Goal: Task Accomplishment & Management: Manage account settings

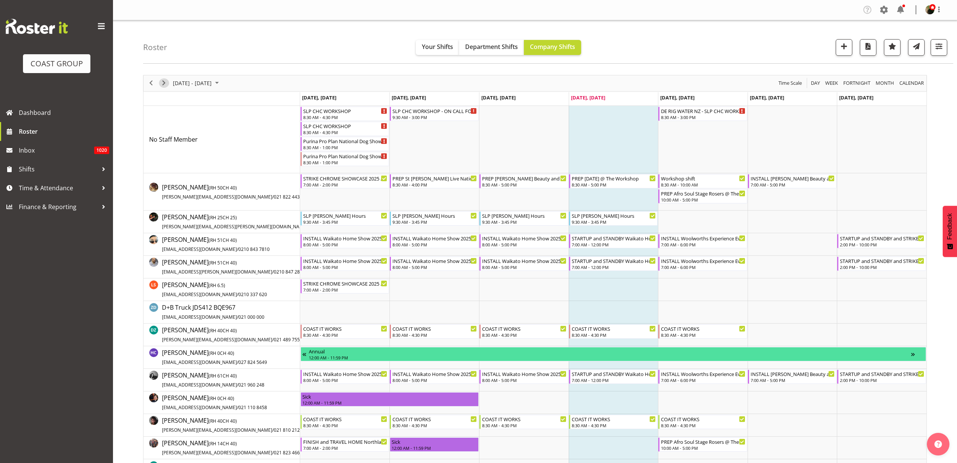
click at [163, 83] on span "Next" at bounding box center [163, 82] width 9 height 9
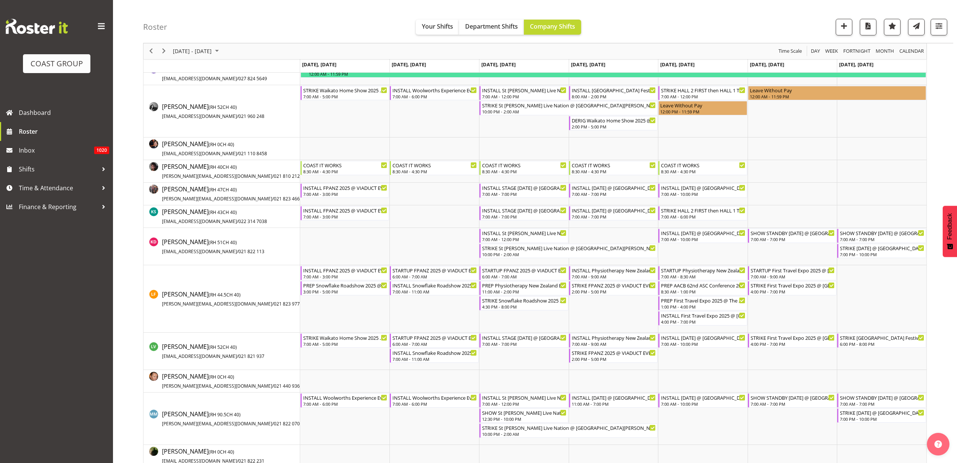
scroll to position [424, 0]
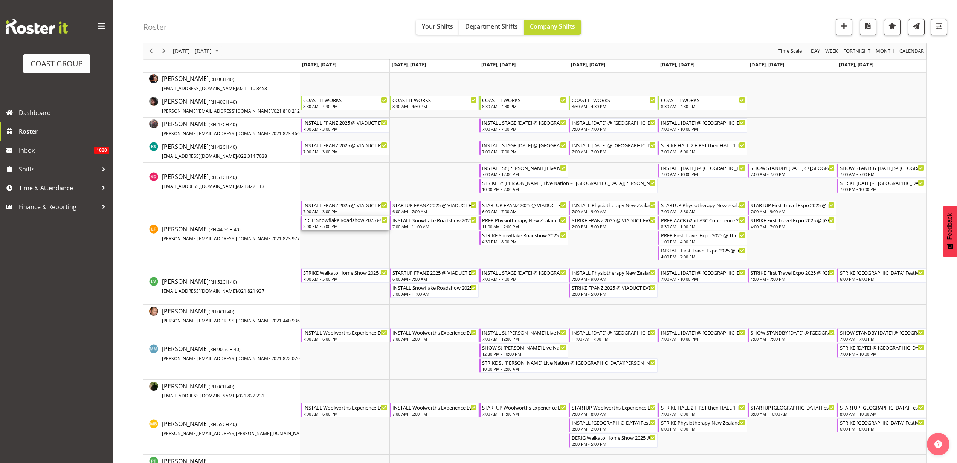
click at [319, 224] on div "3:00 PM - 5:00 PM" at bounding box center [345, 226] width 85 height 6
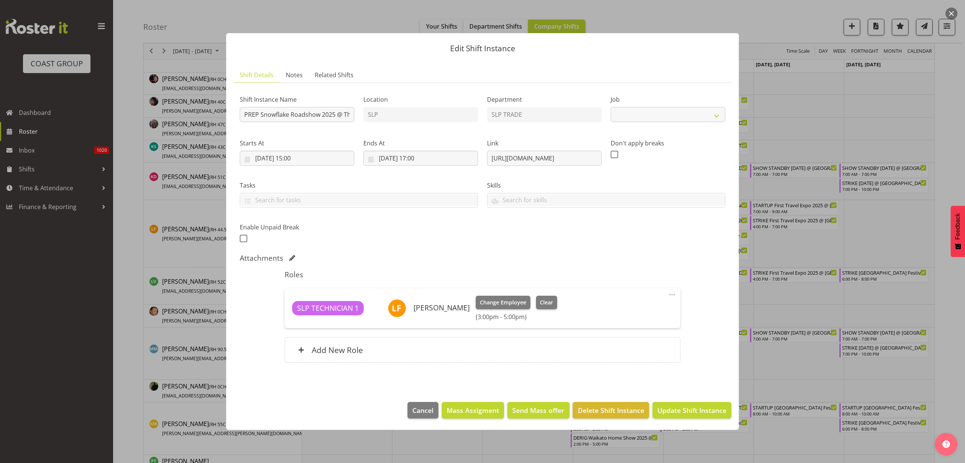
select select "10709"
click at [600, 409] on span "Delete Shift Instance" at bounding box center [611, 410] width 66 height 10
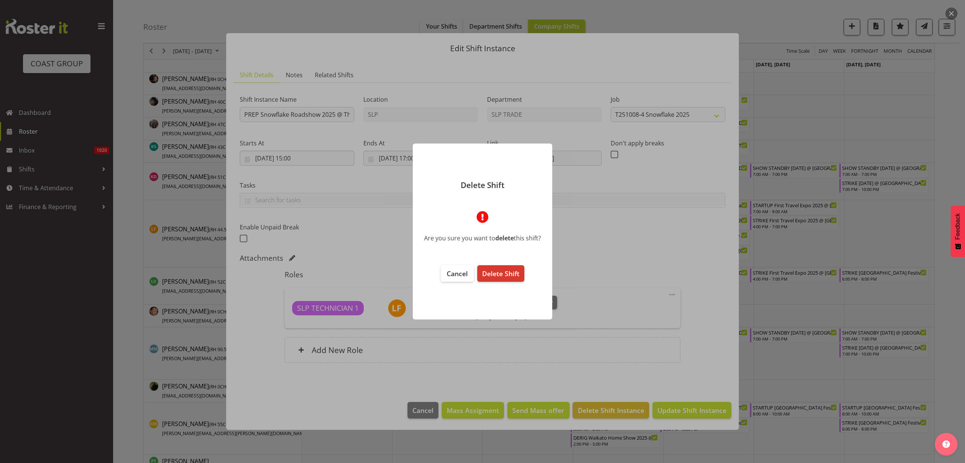
click at [508, 277] on span "Delete Shift" at bounding box center [500, 273] width 37 height 9
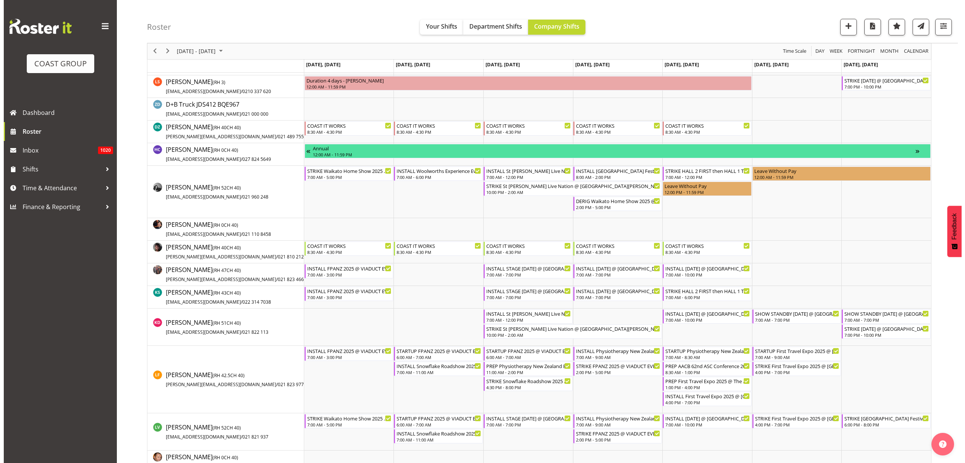
scroll to position [283, 0]
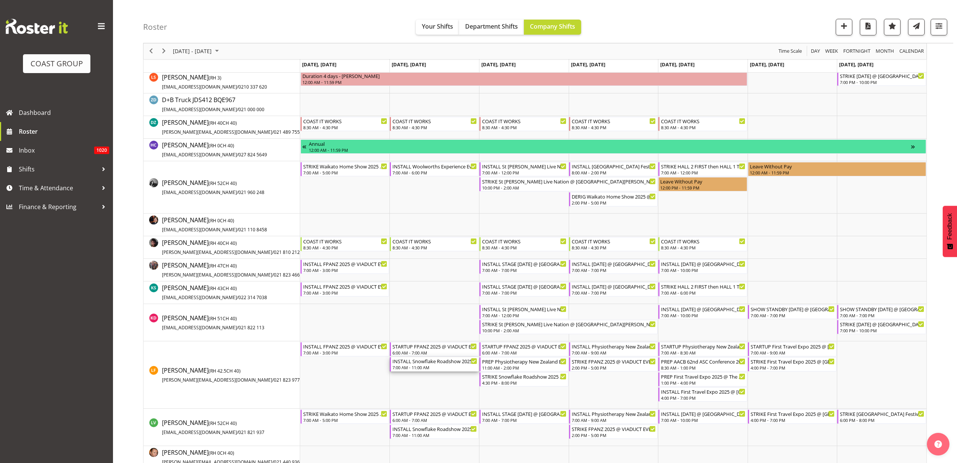
click at [415, 366] on div "7:00 AM - 11:00 AM" at bounding box center [435, 367] width 85 height 6
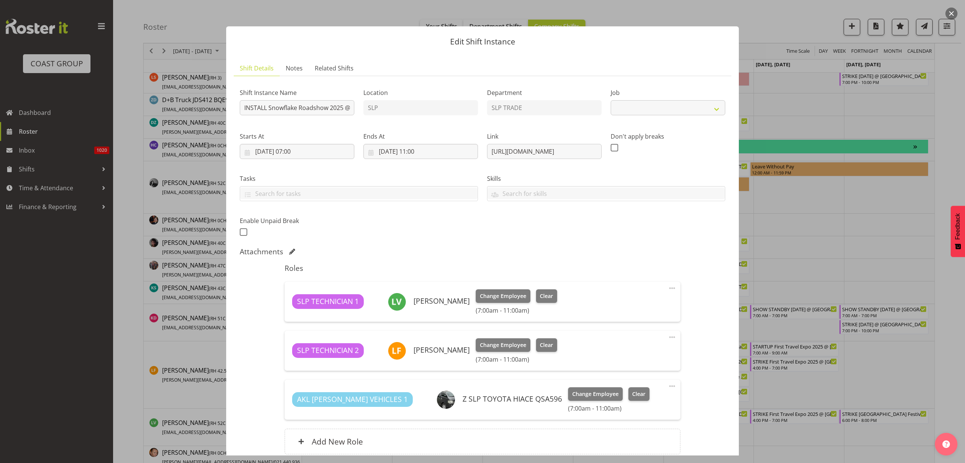
select select "10709"
click at [667, 288] on span at bounding box center [671, 288] width 9 height 9
click at [616, 331] on link "Delete" at bounding box center [640, 332] width 72 height 14
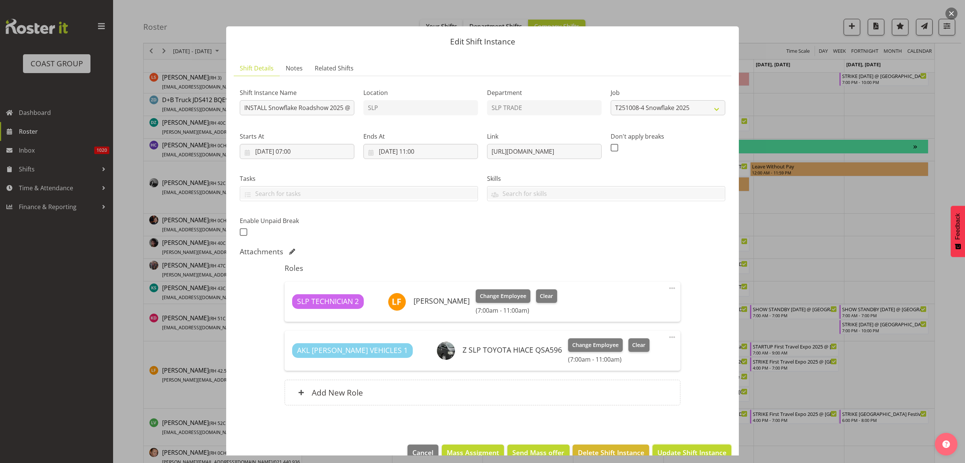
click at [666, 450] on span "Update Shift Instance" at bounding box center [691, 453] width 69 height 10
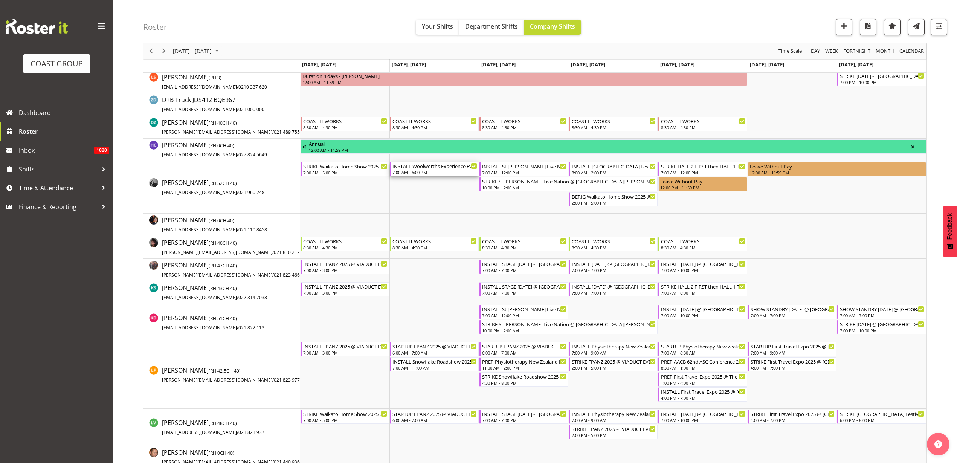
click at [422, 170] on div "7:00 AM - 6:00 PM" at bounding box center [435, 172] width 85 height 6
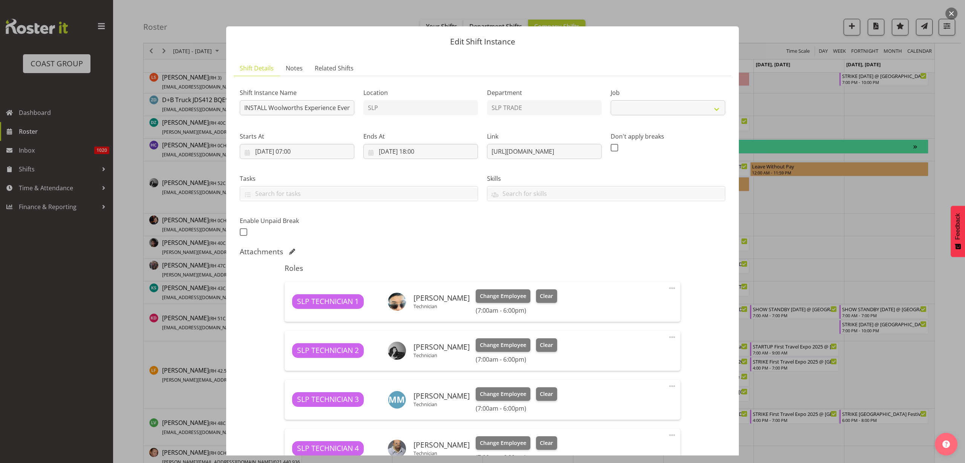
select select "10501"
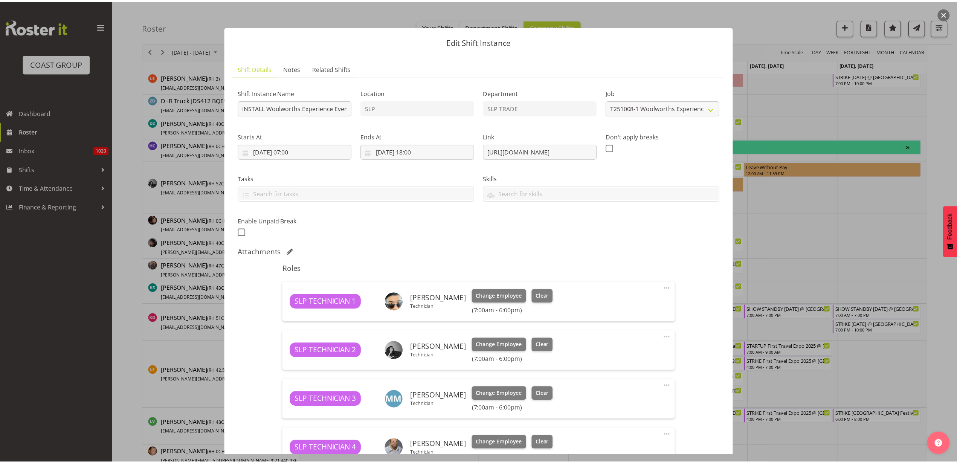
scroll to position [235, 0]
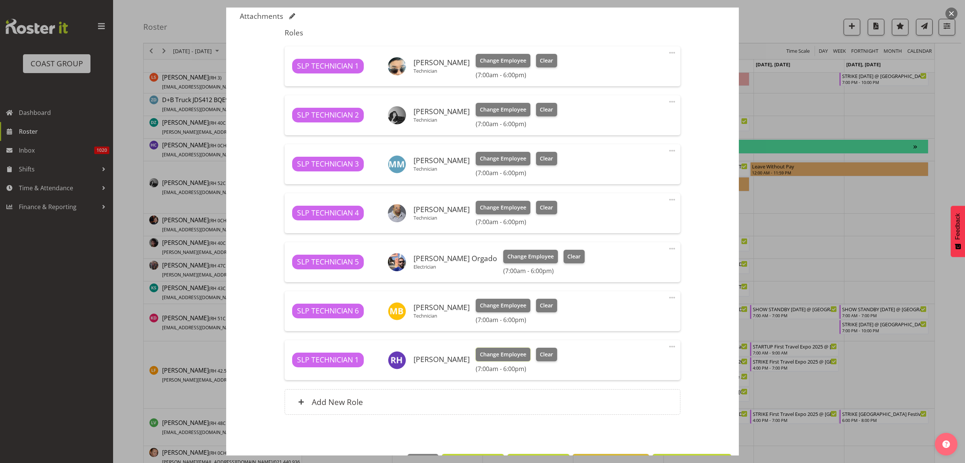
click at [495, 354] on span "Change Employee" at bounding box center [503, 354] width 46 height 8
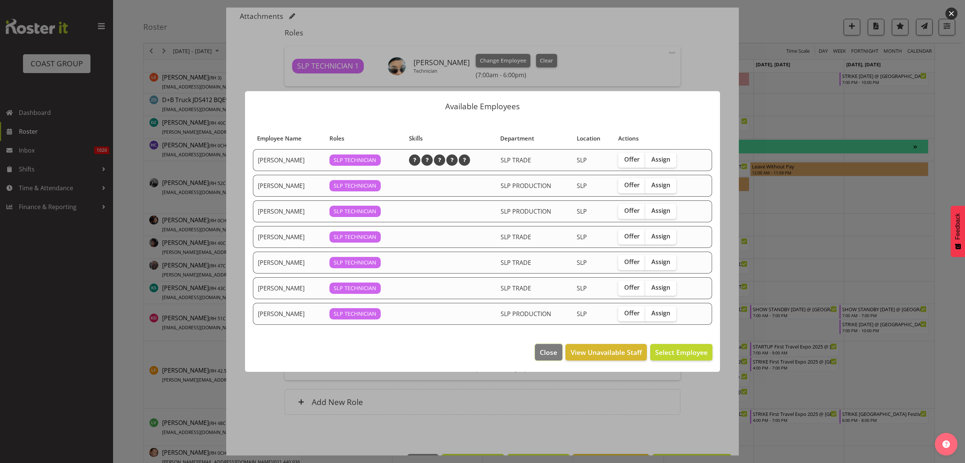
click at [547, 353] on span "Close" at bounding box center [548, 352] width 17 height 10
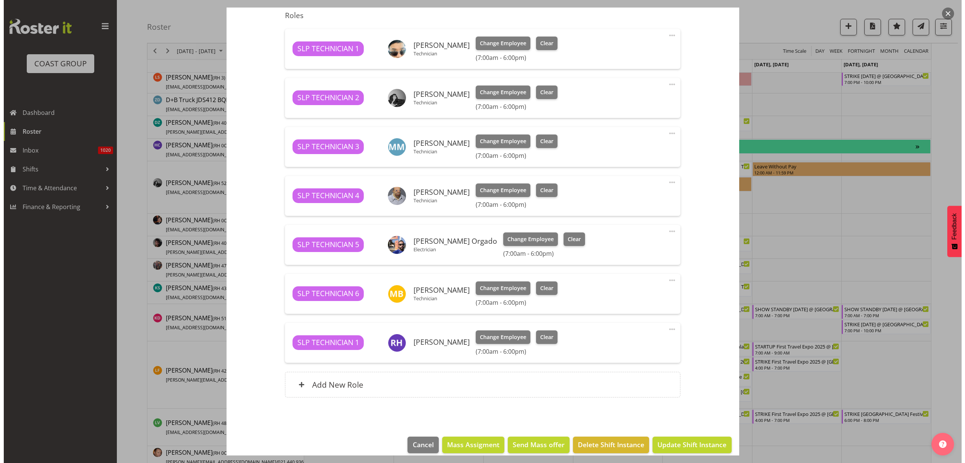
scroll to position [262, 0]
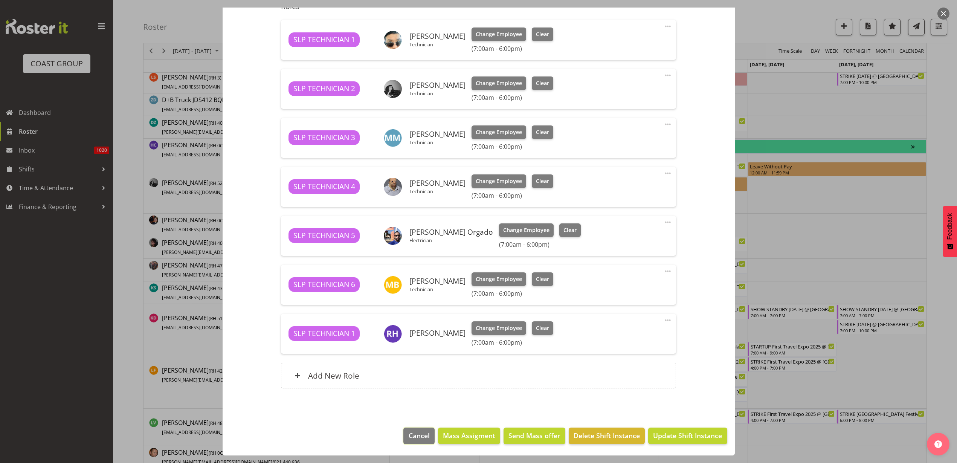
click at [409, 435] on span "Cancel" at bounding box center [419, 436] width 21 height 10
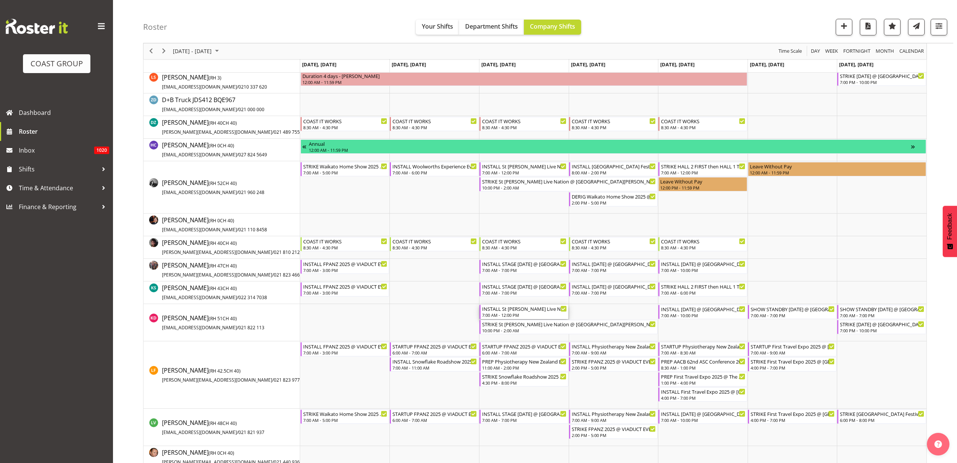
click at [518, 312] on div "7:00 AM - 12:00 PM" at bounding box center [524, 315] width 85 height 6
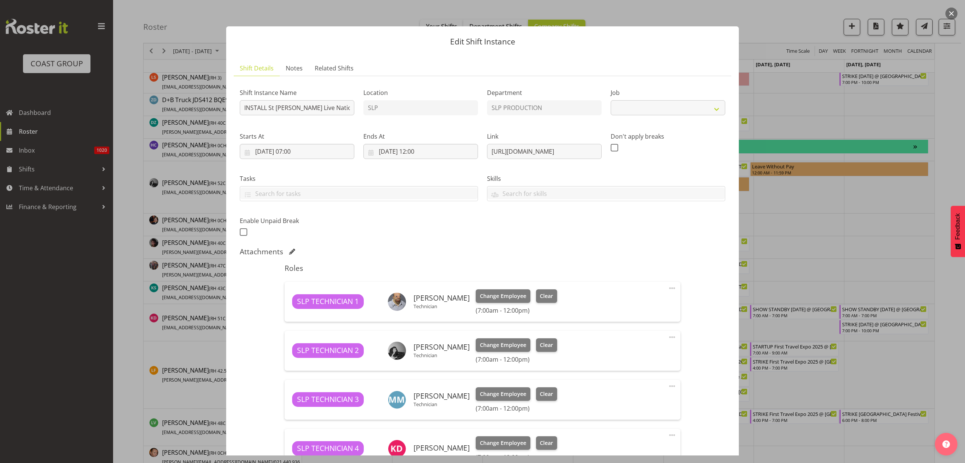
select select "10432"
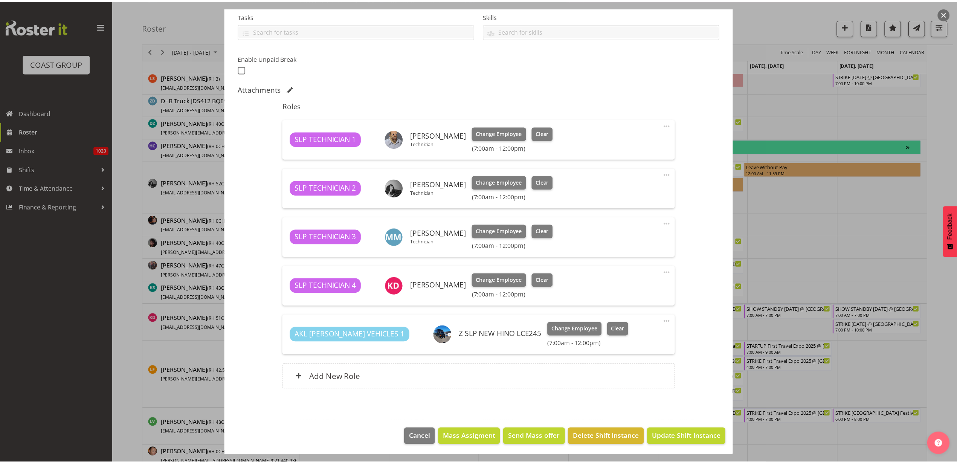
scroll to position [164, 0]
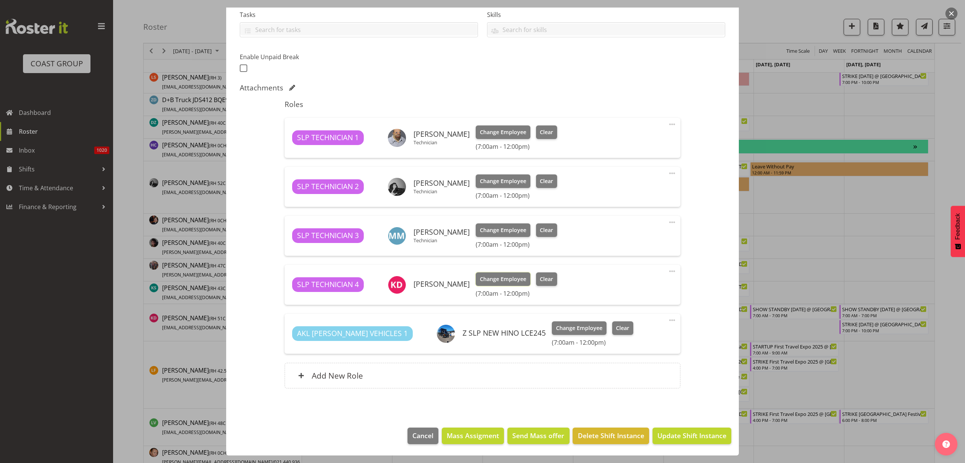
click at [489, 278] on span "Change Employee" at bounding box center [503, 279] width 46 height 8
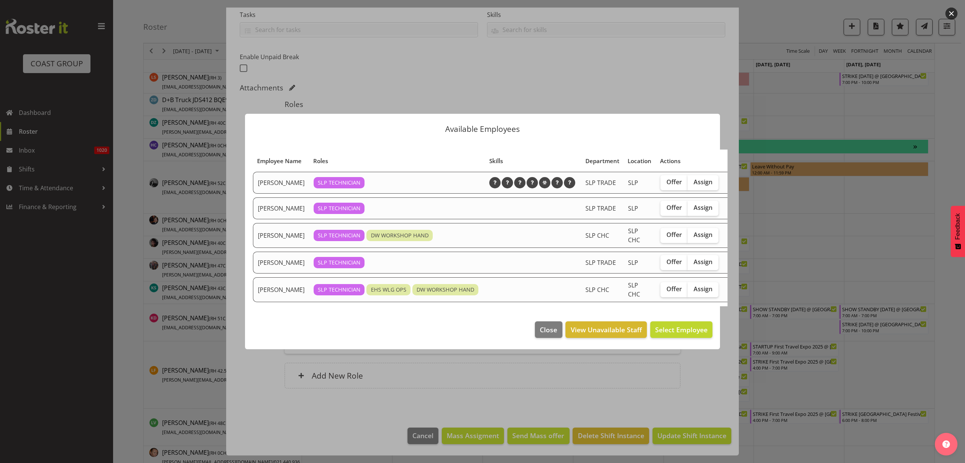
click at [693, 183] on span "Assign" at bounding box center [702, 182] width 19 height 8
click at [691, 183] on input "Assign" at bounding box center [689, 182] width 5 height 5
checkbox input "true"
click at [664, 334] on span "Assign Aof Anujarawat" at bounding box center [671, 329] width 73 height 9
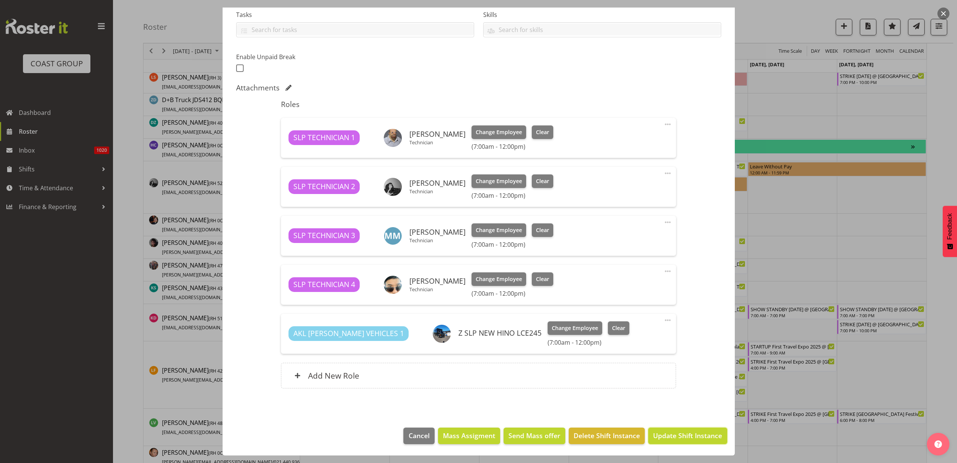
click at [688, 437] on span "Update Shift Instance" at bounding box center [687, 436] width 69 height 10
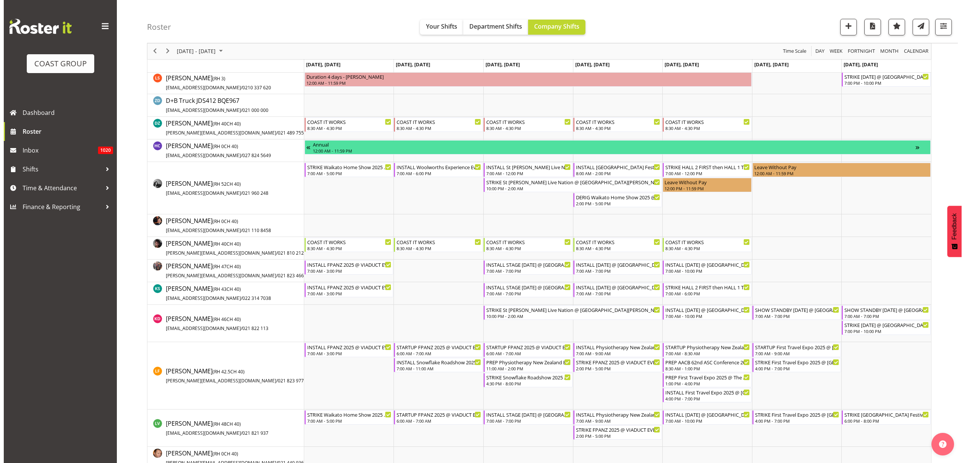
scroll to position [283, 0]
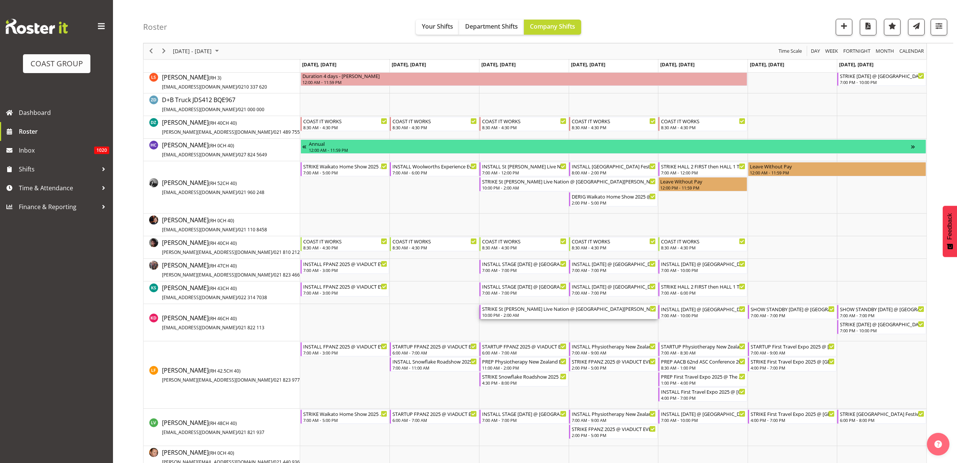
click at [518, 313] on div "10:00 PM - 2:00 AM" at bounding box center [569, 315] width 174 height 6
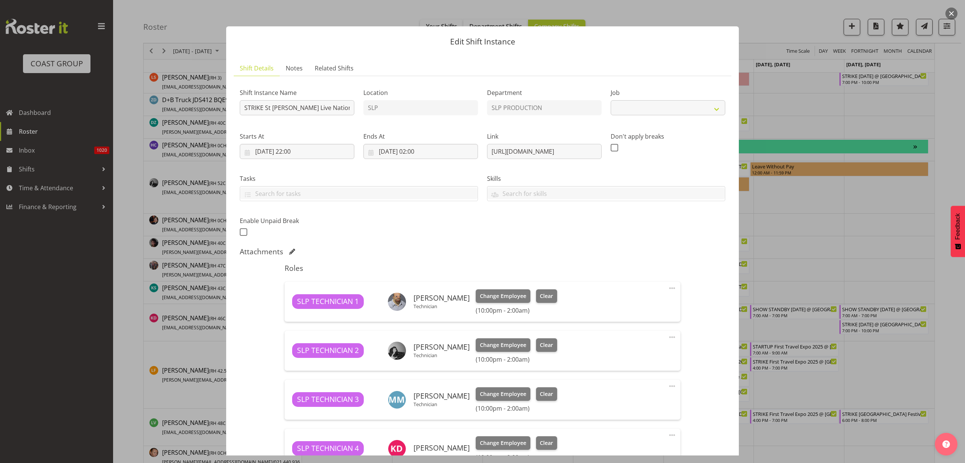
select select "10432"
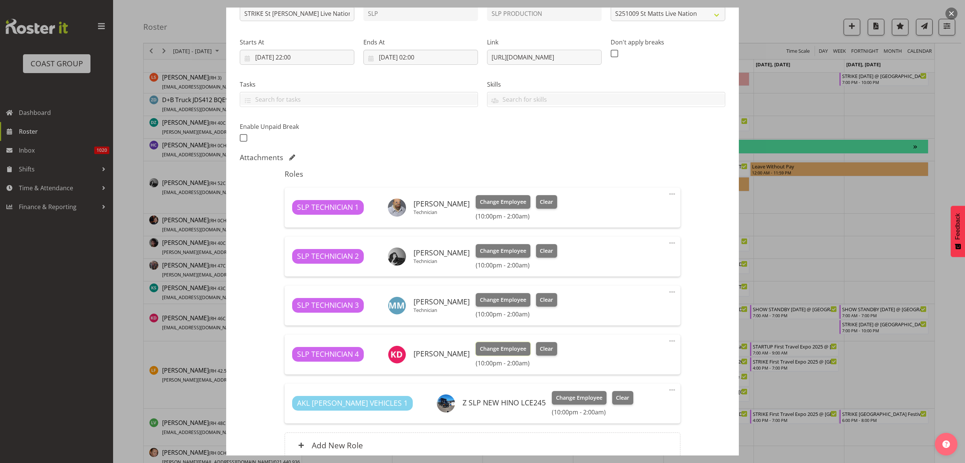
click at [488, 352] on span "Change Employee" at bounding box center [503, 349] width 46 height 8
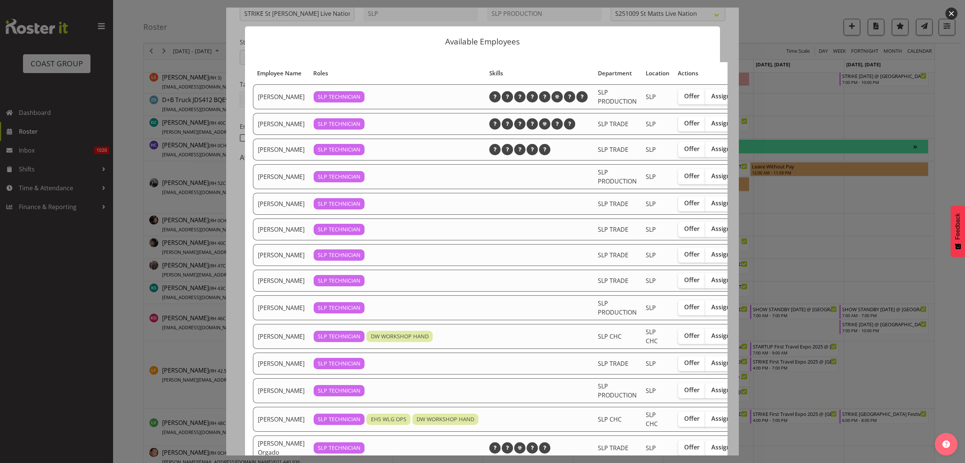
click at [711, 127] on span "Assign" at bounding box center [720, 123] width 19 height 8
click at [706, 126] on input "Assign" at bounding box center [707, 123] width 5 height 5
checkbox input "true"
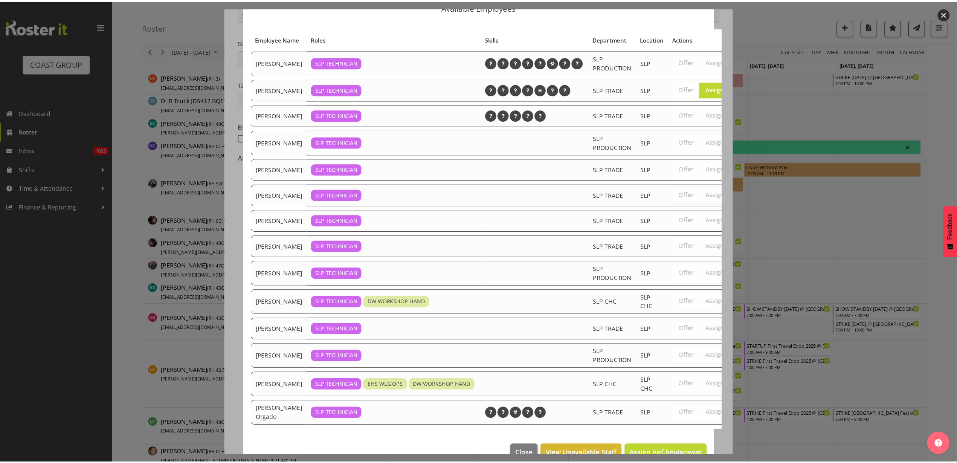
scroll to position [92, 0]
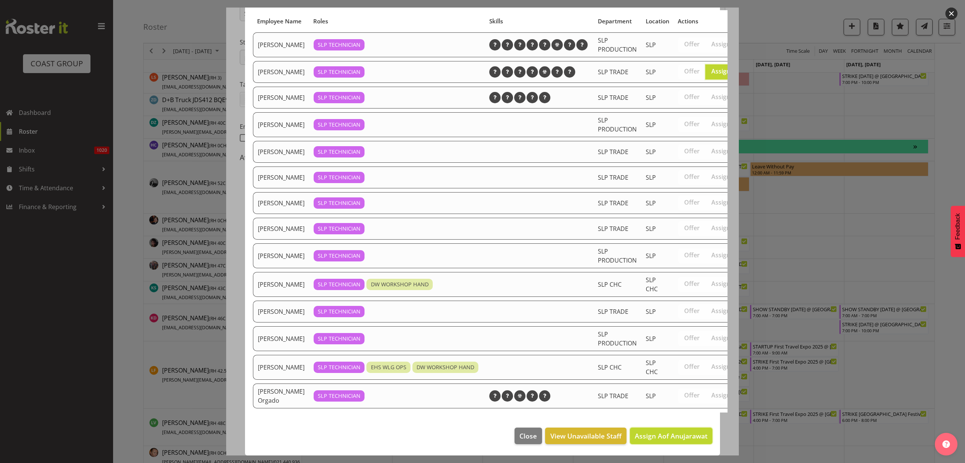
click at [647, 431] on span "Assign Aof Anujarawat" at bounding box center [671, 435] width 73 height 9
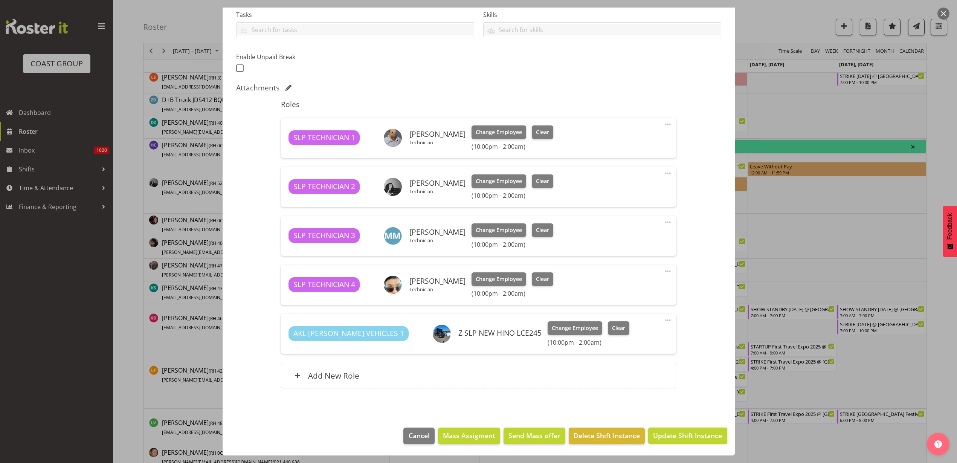
click at [682, 435] on span "Update Shift Instance" at bounding box center [687, 436] width 69 height 10
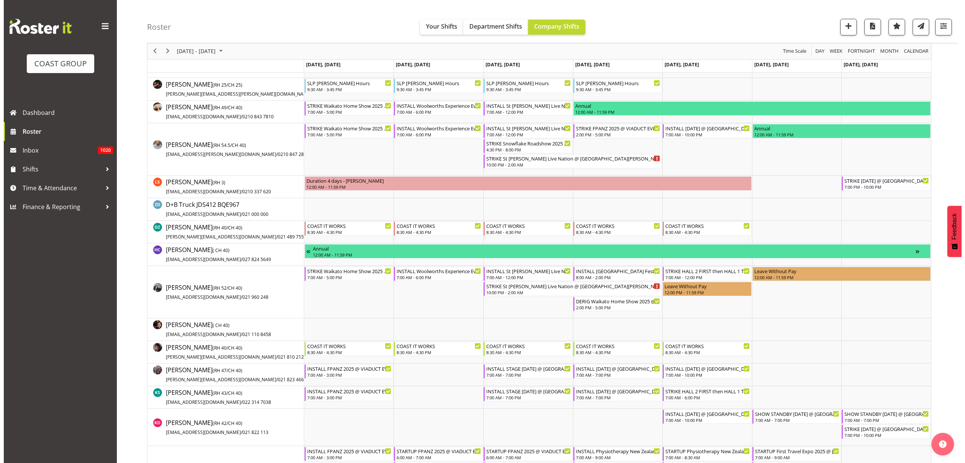
scroll to position [0, 0]
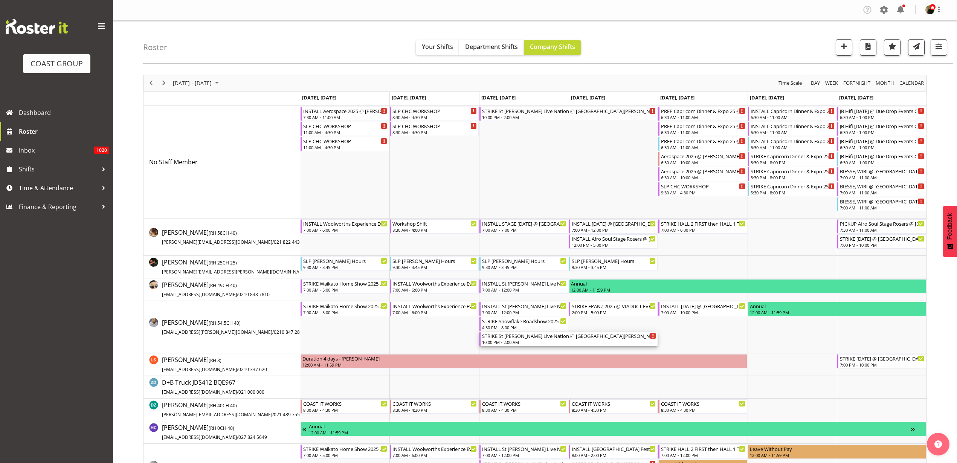
click at [521, 338] on div "STRIKE St Matthews Live Nation @ St Matthews On Site @ TBC" at bounding box center [569, 336] width 174 height 8
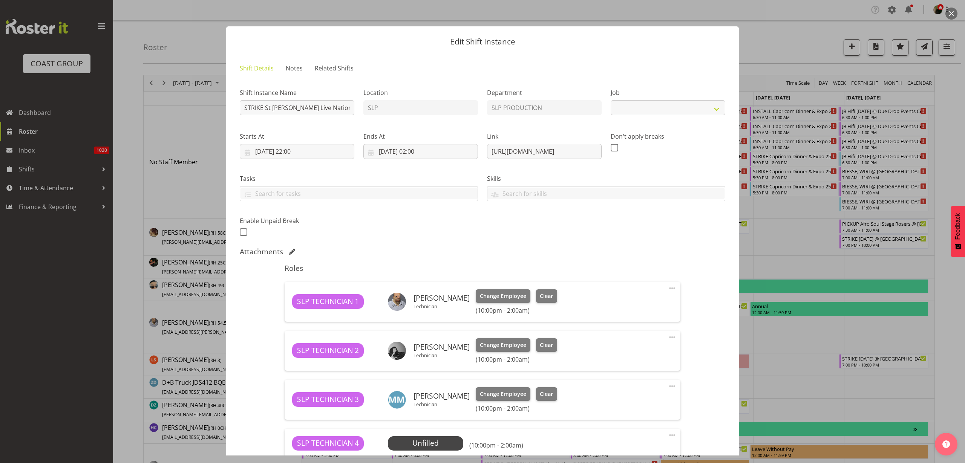
select select "10432"
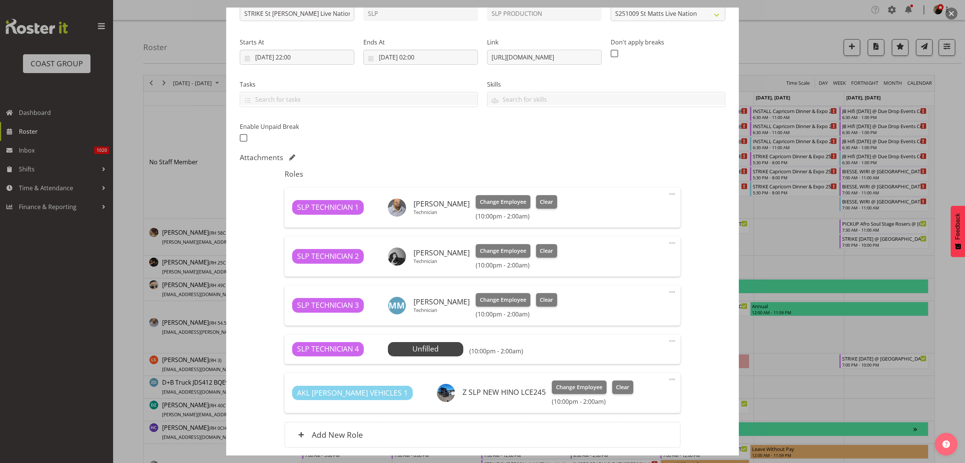
click at [0, 0] on span "Select Employee" at bounding box center [0, 0] width 0 height 0
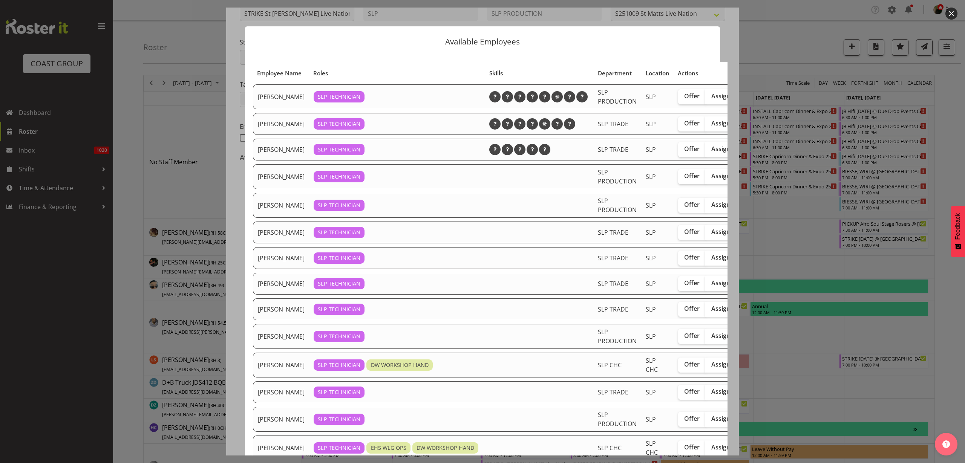
click at [711, 127] on span "Assign" at bounding box center [720, 123] width 19 height 8
click at [708, 126] on input "Assign" at bounding box center [707, 123] width 5 height 5
checkbox input "true"
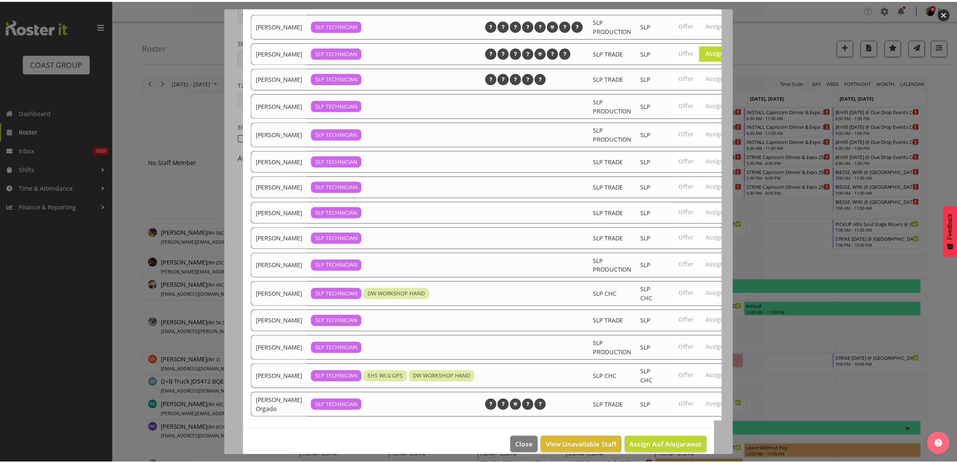
scroll to position [121, 0]
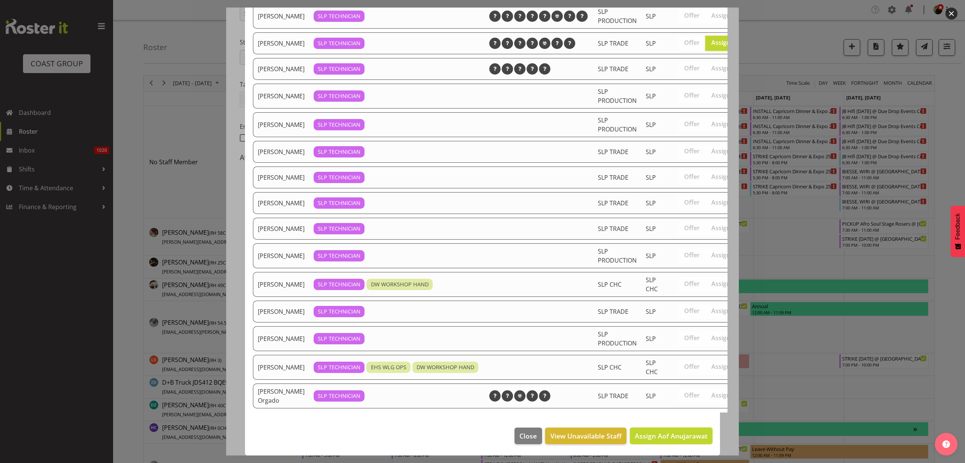
click at [661, 431] on span "Assign Aof Anujarawat" at bounding box center [671, 435] width 73 height 9
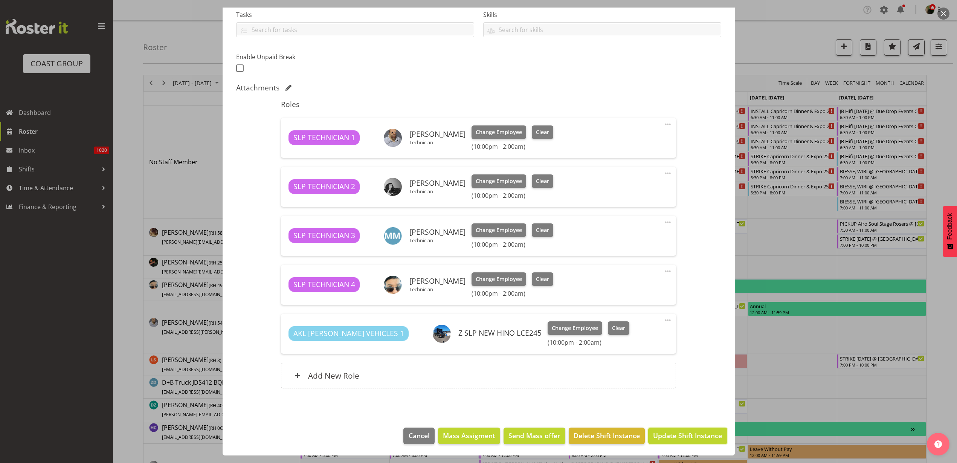
click at [680, 432] on span "Update Shift Instance" at bounding box center [687, 436] width 69 height 10
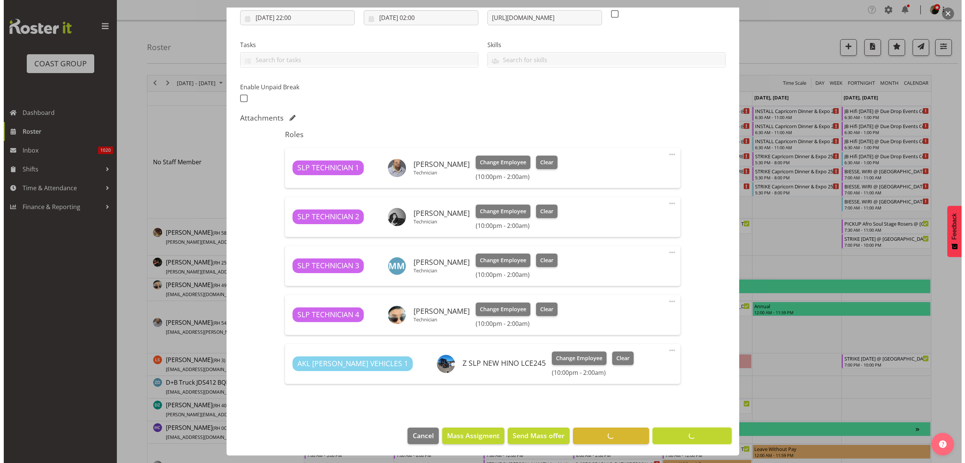
scroll to position [134, 0]
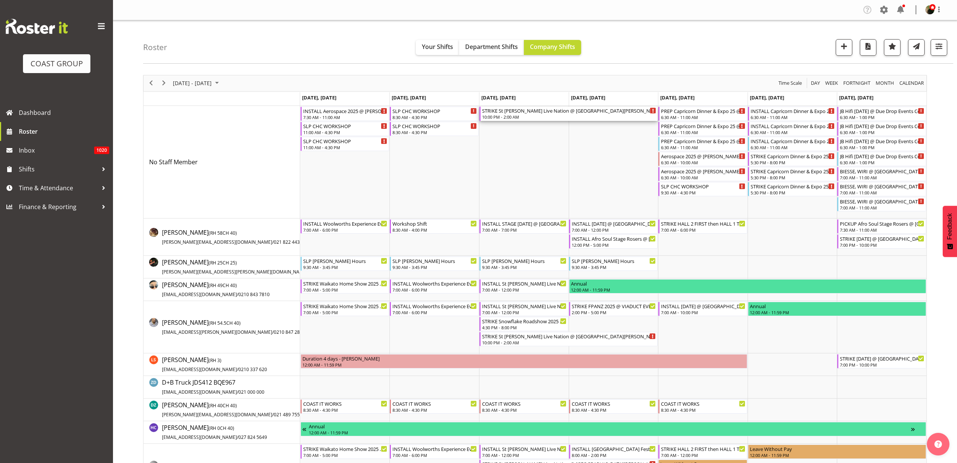
click at [513, 109] on div "STRIKE St Matthews Live Nation @ St Matthews On Site @ TBC" at bounding box center [569, 111] width 174 height 8
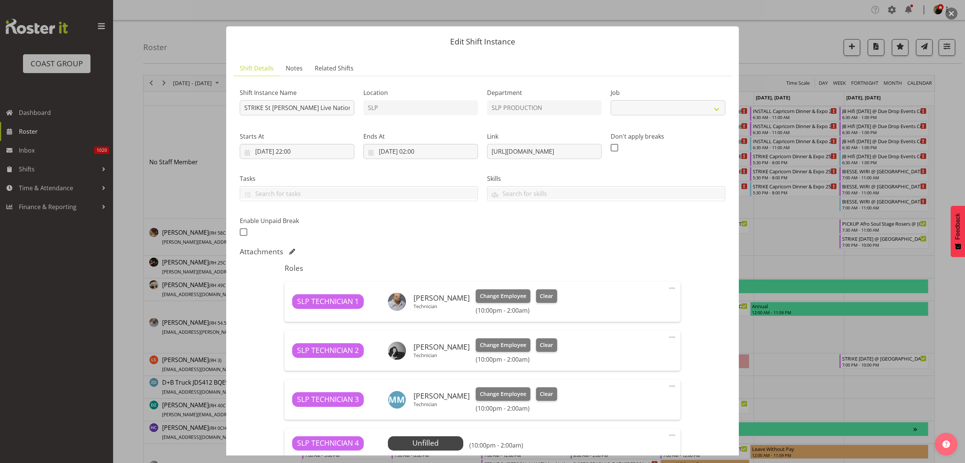
select select "10432"
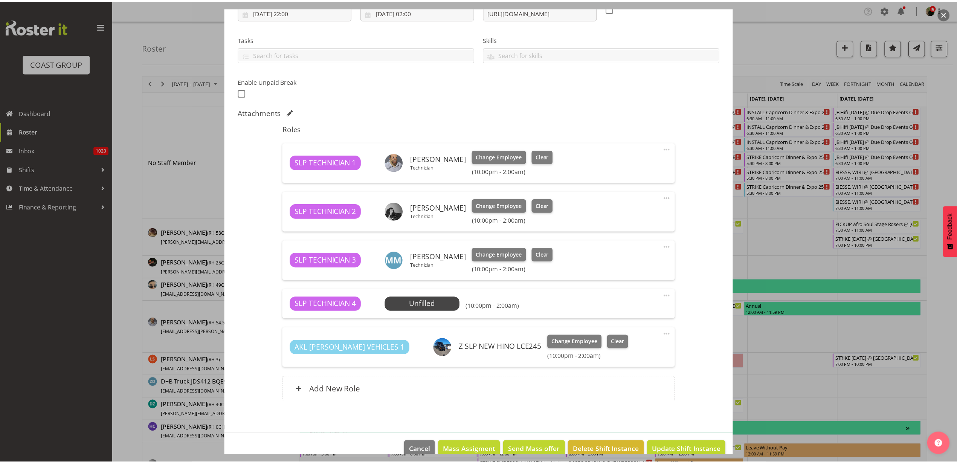
scroll to position [153, 0]
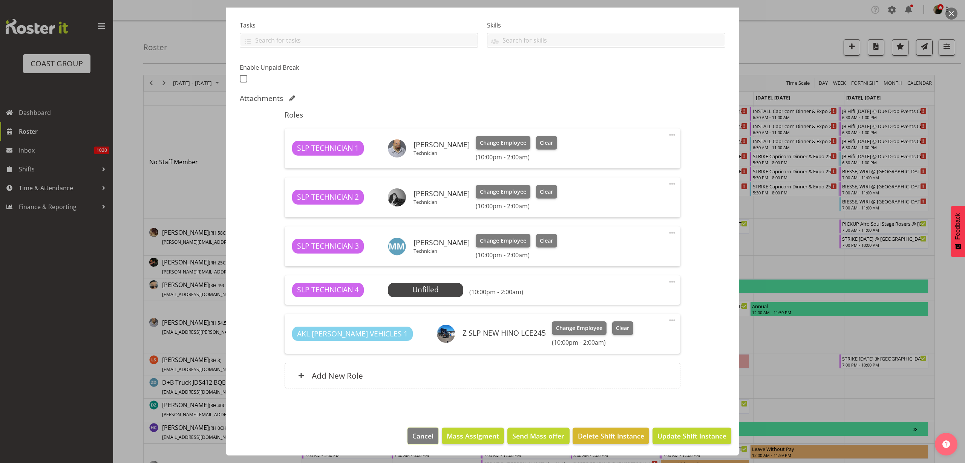
click at [413, 435] on span "Cancel" at bounding box center [422, 436] width 21 height 10
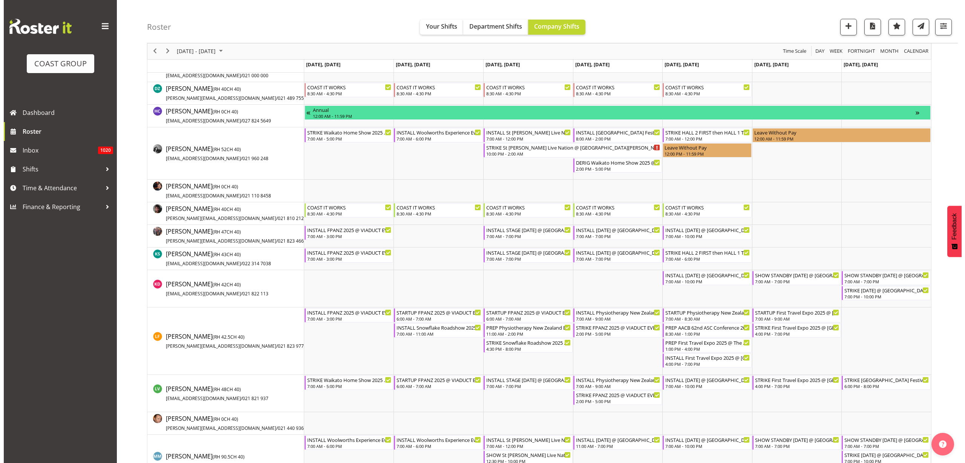
scroll to position [330, 0]
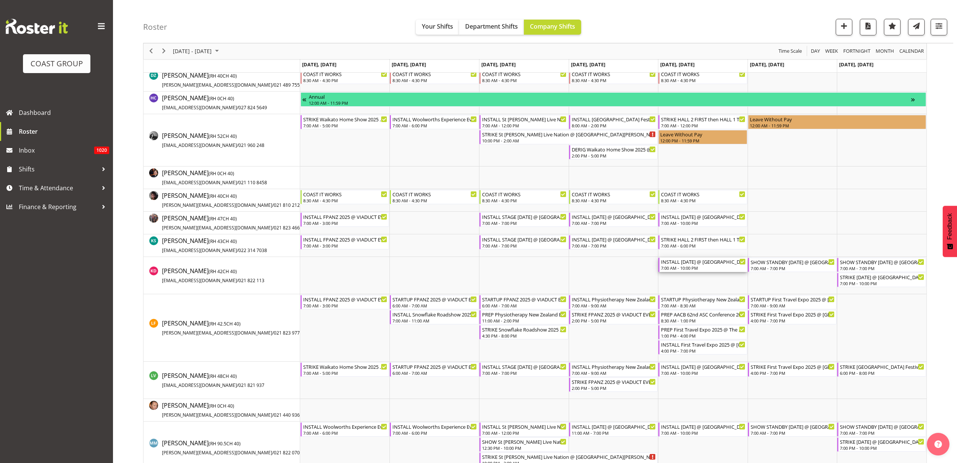
click at [693, 264] on div "INSTALL Diwali 2025 @ Aotea Square On Site @ TBC" at bounding box center [703, 262] width 85 height 8
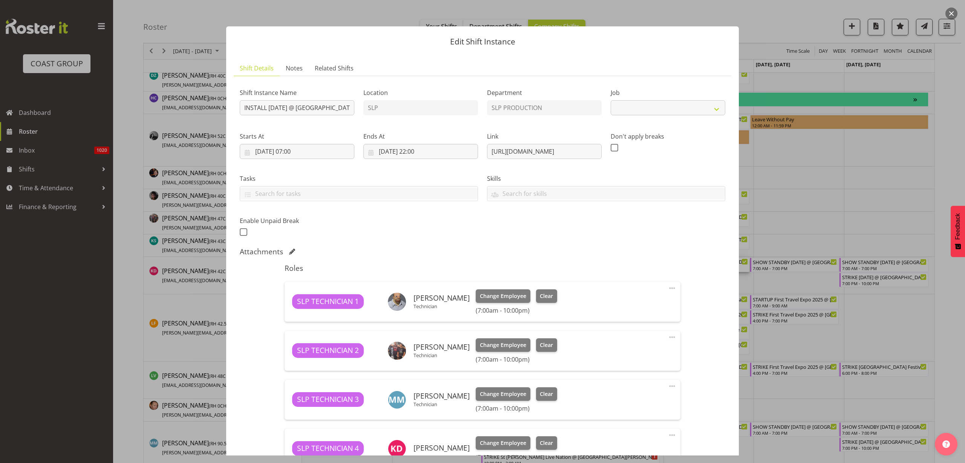
select select "10126"
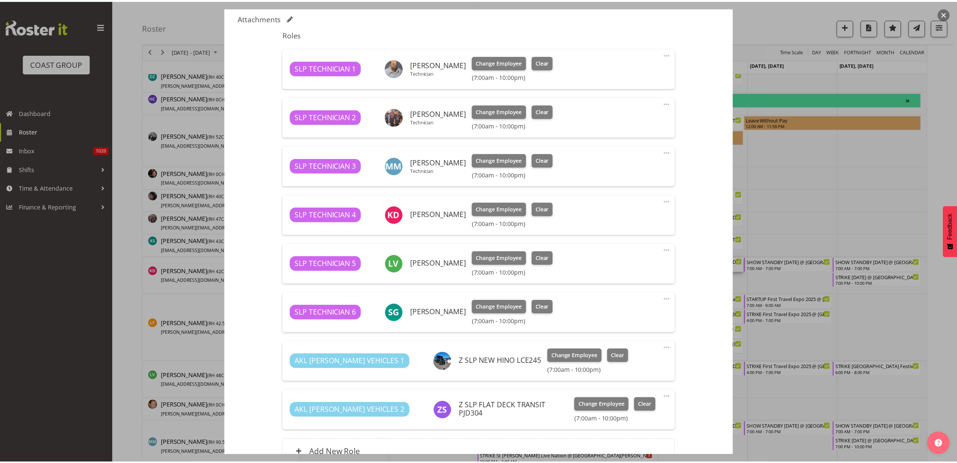
scroll to position [235, 0]
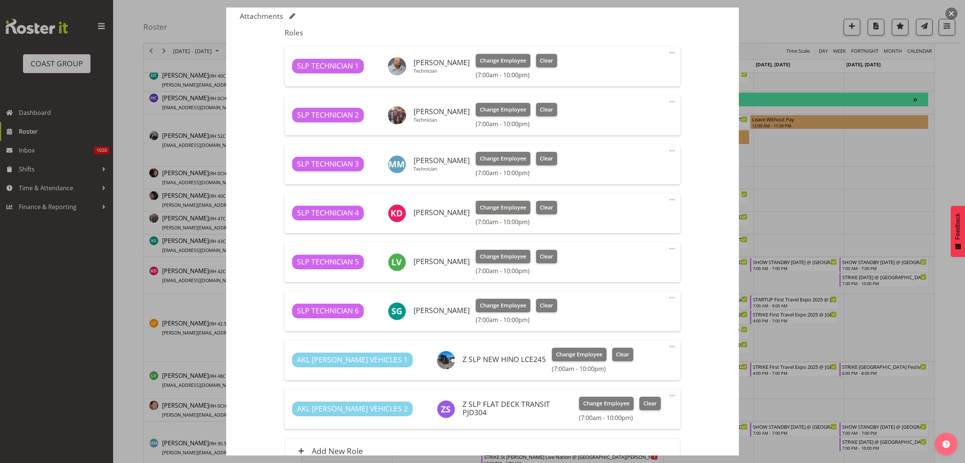
click at [489, 207] on span "Change Employee" at bounding box center [503, 207] width 46 height 8
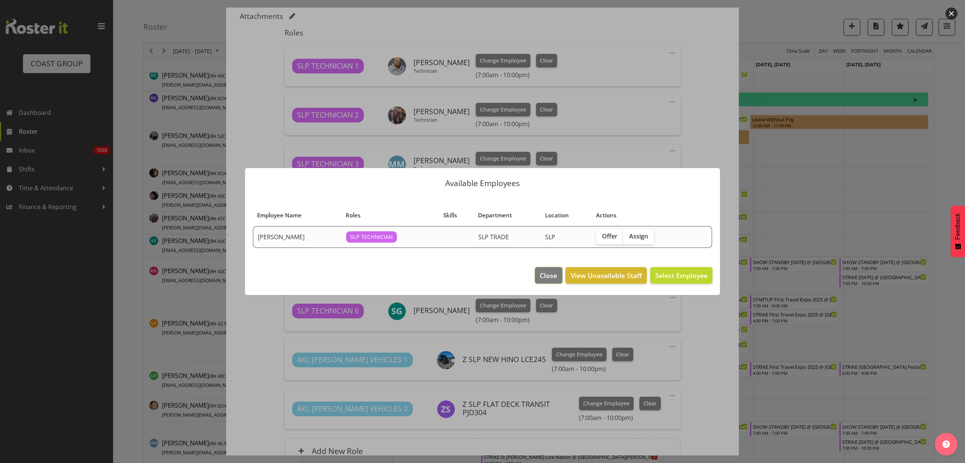
click at [545, 276] on span "Close" at bounding box center [548, 276] width 17 height 10
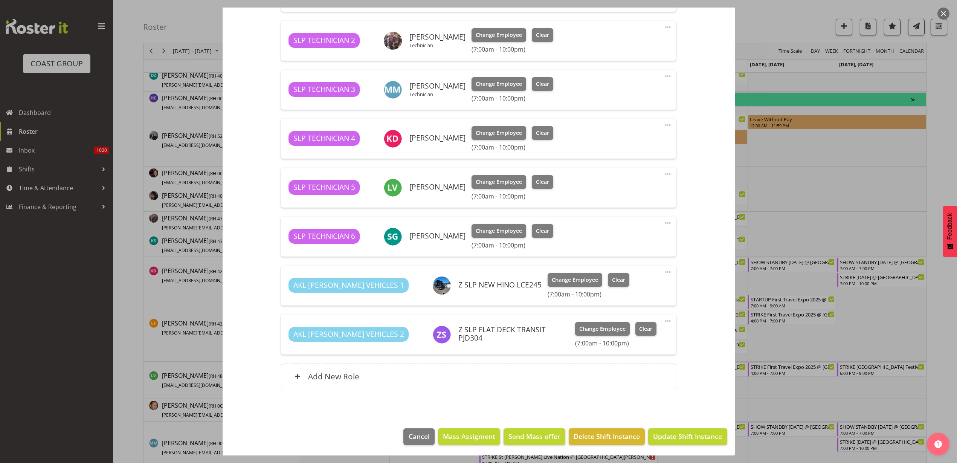
scroll to position [311, 0]
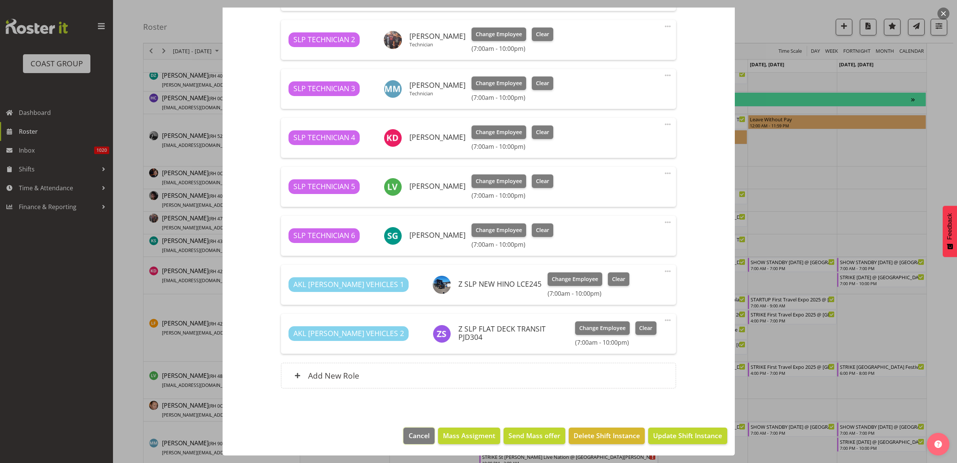
click at [409, 439] on span "Cancel" at bounding box center [419, 436] width 21 height 10
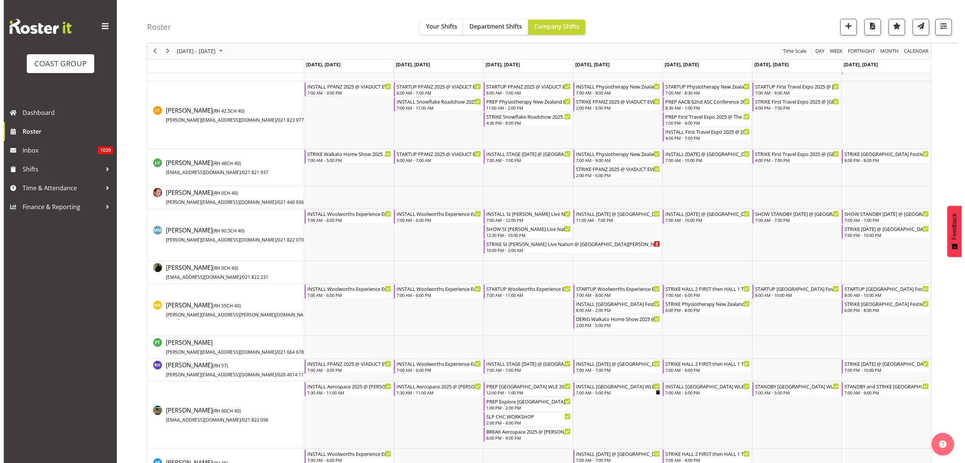
scroll to position [518, 0]
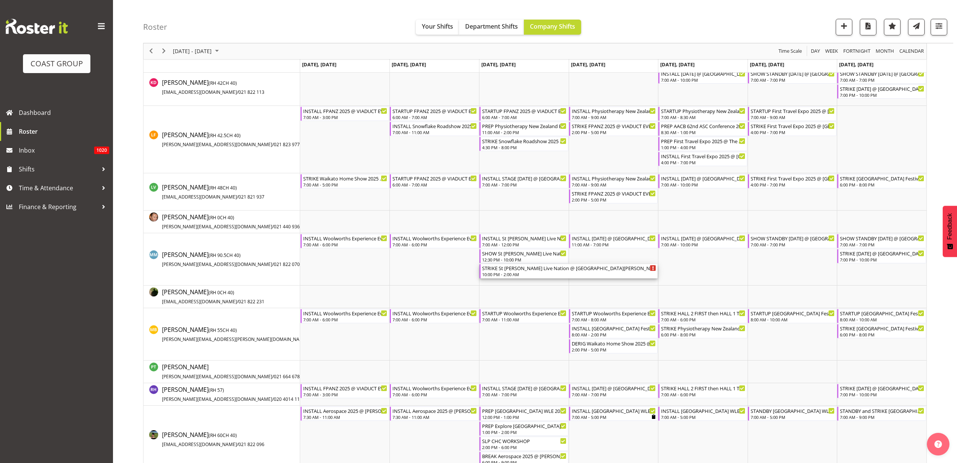
click at [515, 272] on div "10:00 PM - 2:00 AM" at bounding box center [569, 274] width 174 height 6
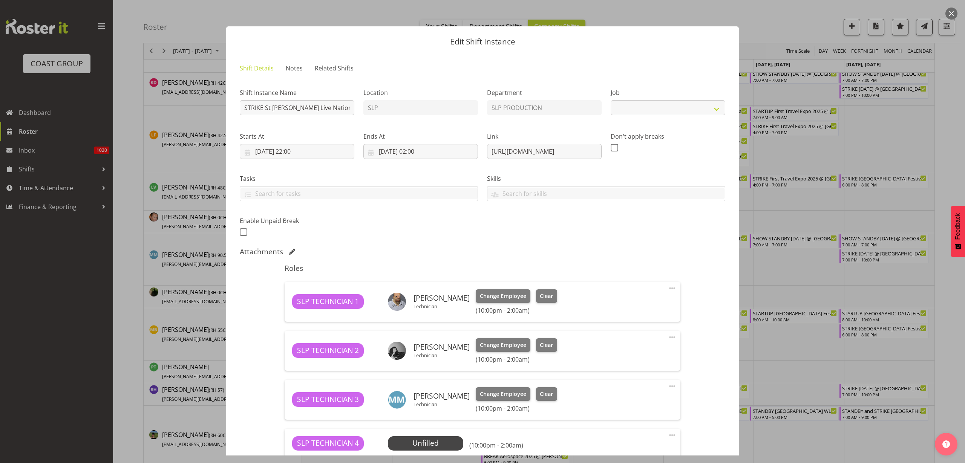
scroll to position [141, 0]
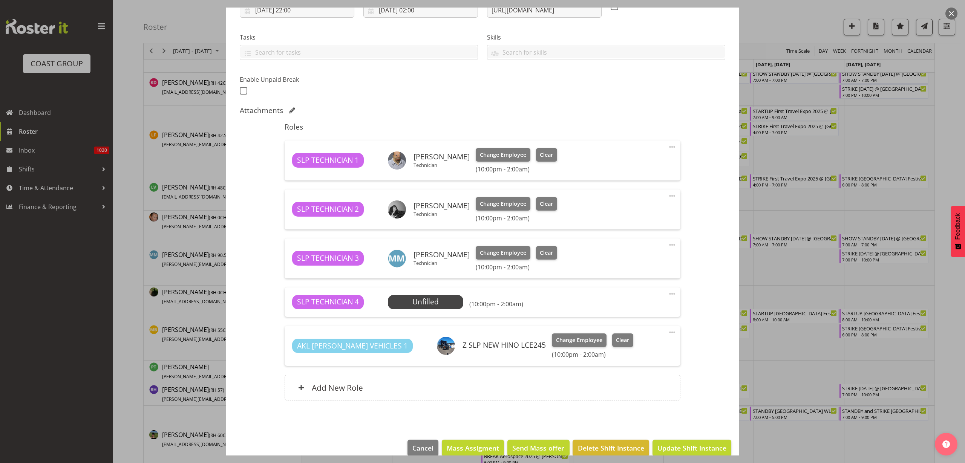
select select "10432"
click at [0, 0] on span "Select Employee" at bounding box center [0, 0] width 0 height 0
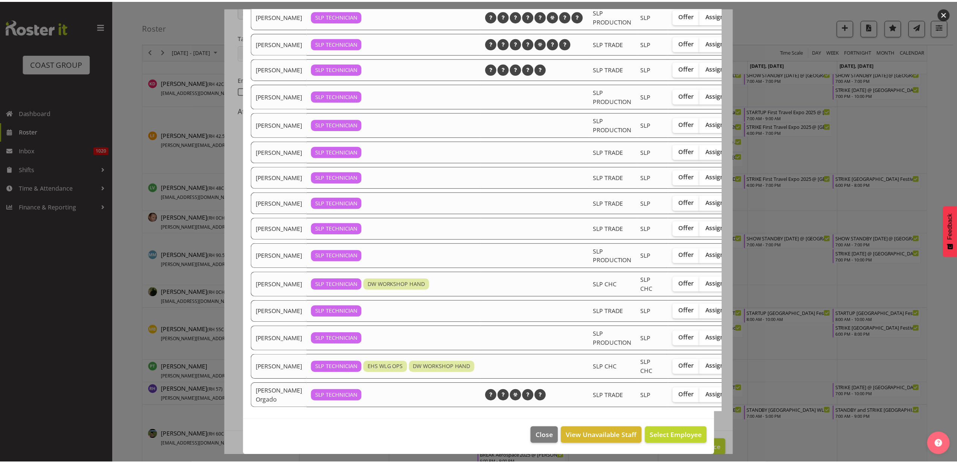
scroll to position [121, 0]
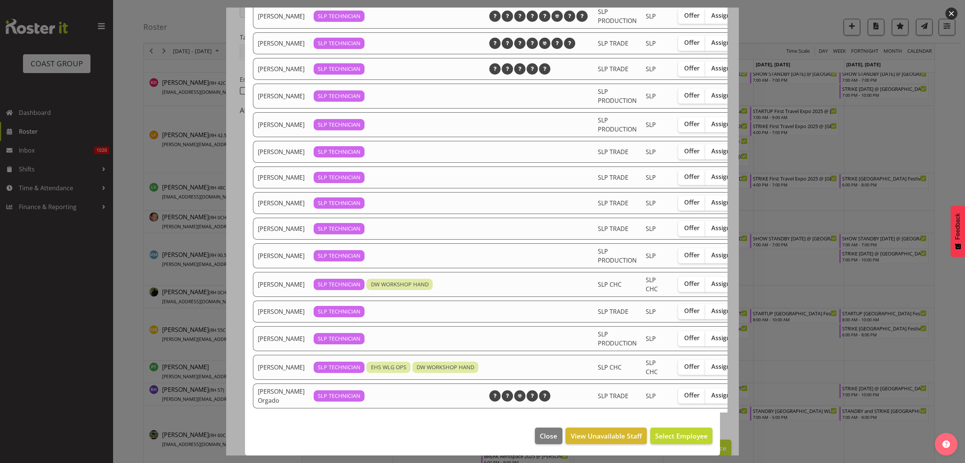
click at [711, 334] on span "Assign" at bounding box center [720, 338] width 19 height 8
click at [709, 336] on input "Assign" at bounding box center [707, 338] width 5 height 5
checkbox input "true"
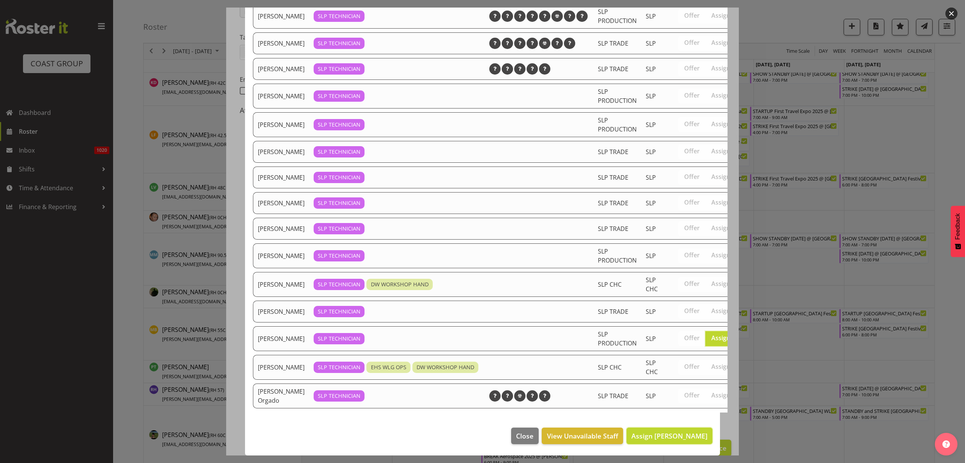
click at [658, 431] on span "Assign Sammie Grace" at bounding box center [669, 435] width 76 height 9
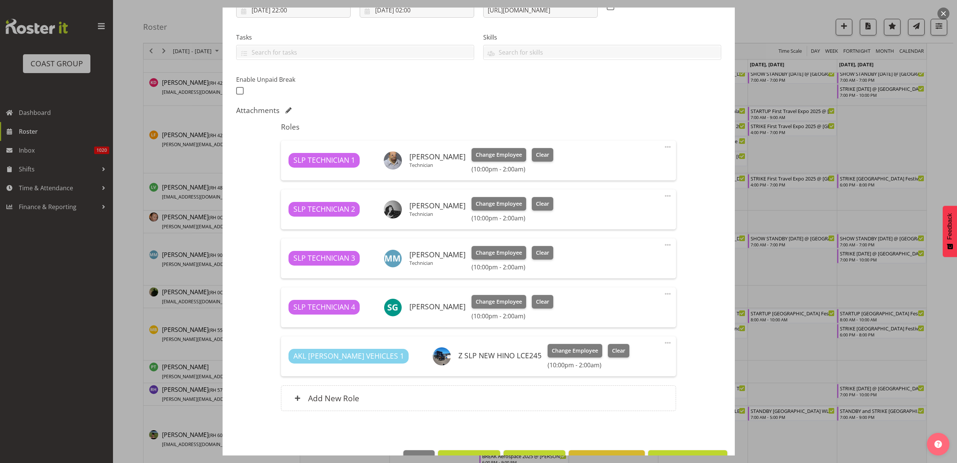
scroll to position [164, 0]
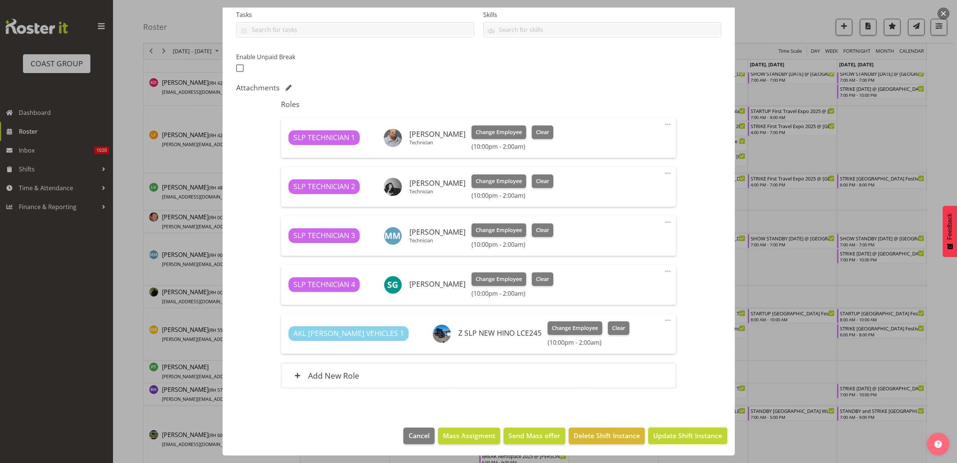
click at [678, 440] on span "Update Shift Instance" at bounding box center [687, 436] width 69 height 10
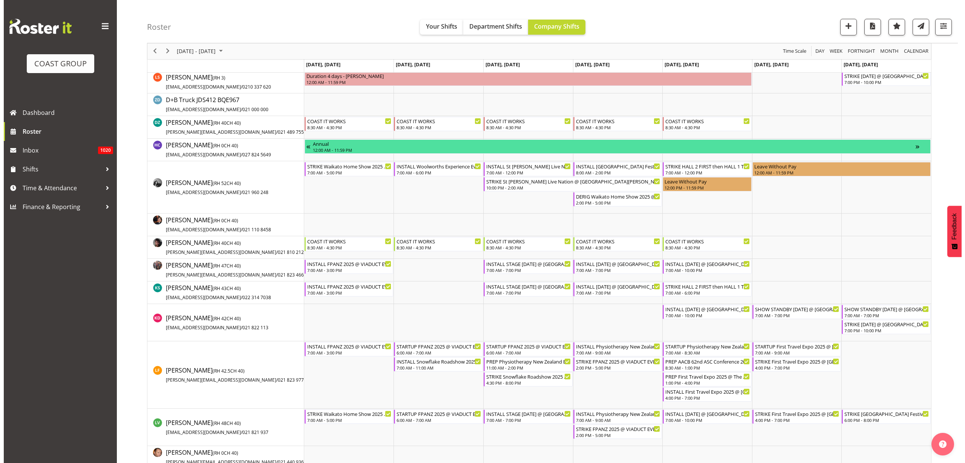
scroll to position [518, 0]
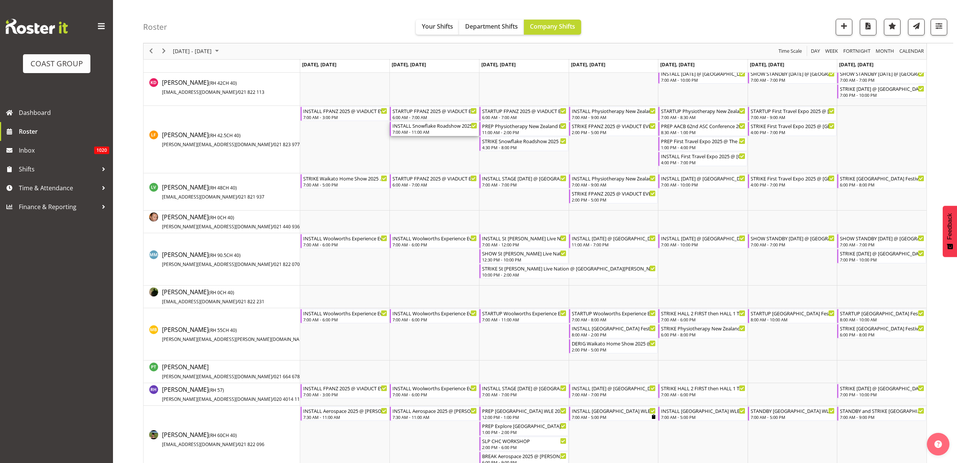
click at [411, 125] on div "INSTALL Snowflake Roadshow 2025 @ Cordis Auckland On SIte @ 0700" at bounding box center [435, 126] width 85 height 8
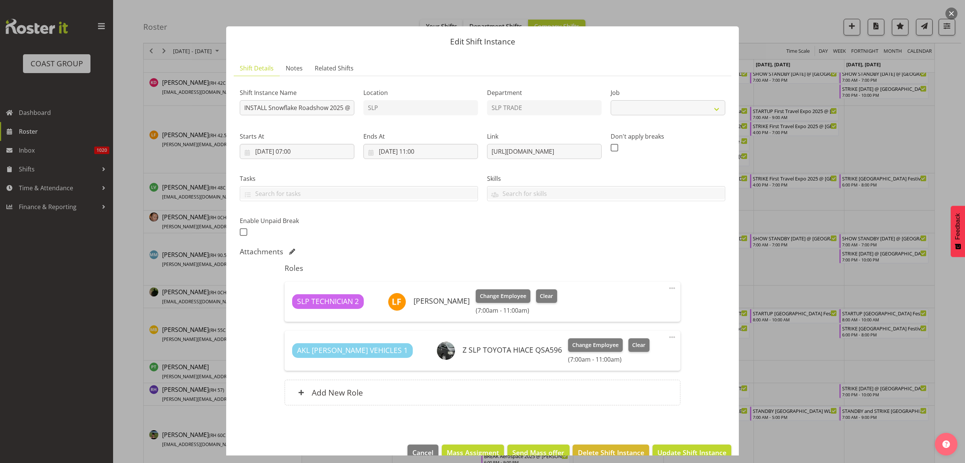
select select "10709"
click at [269, 106] on input "INSTALL Snowflake Roadshow 2025 @ Cordis Auckland On SIte @ 0700" at bounding box center [297, 107] width 115 height 15
type input "INSTALL (FINISH OFF AND SERVICE FOR D+B)Snowflake Roadshow 2025 @ Cordis Auckla…"
click at [690, 451] on span "Update Shift Instance" at bounding box center [691, 453] width 69 height 10
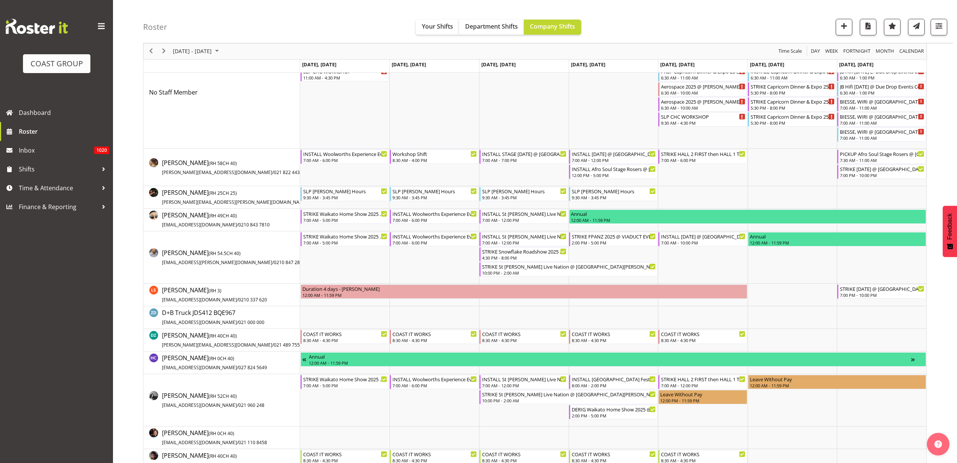
scroll to position [0, 0]
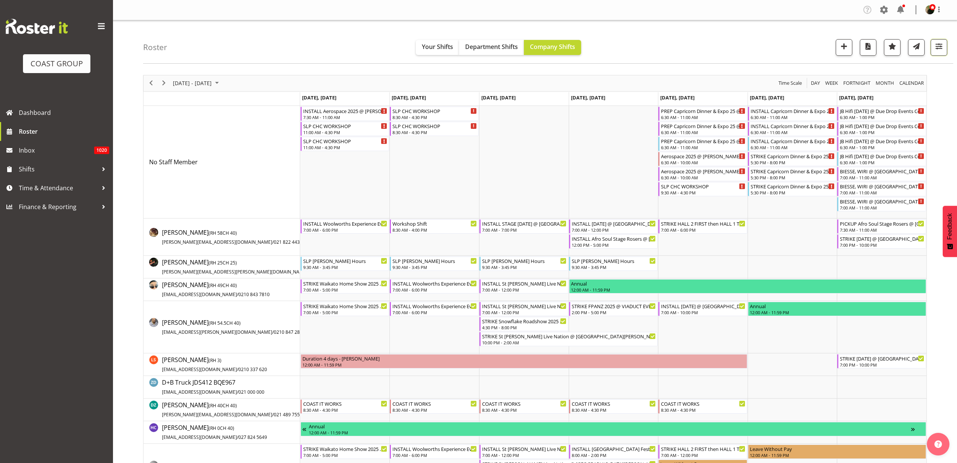
click at [943, 46] on span "button" at bounding box center [939, 46] width 10 height 10
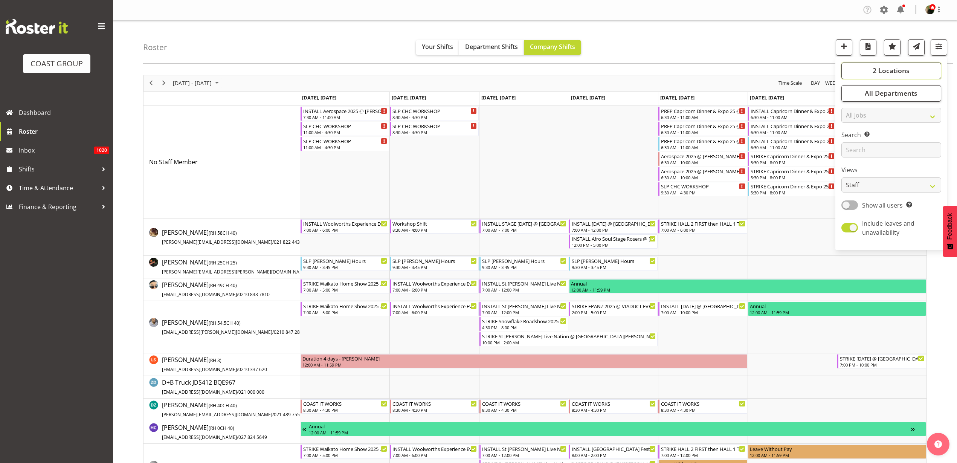
click at [903, 71] on span "2 Locations" at bounding box center [891, 70] width 37 height 9
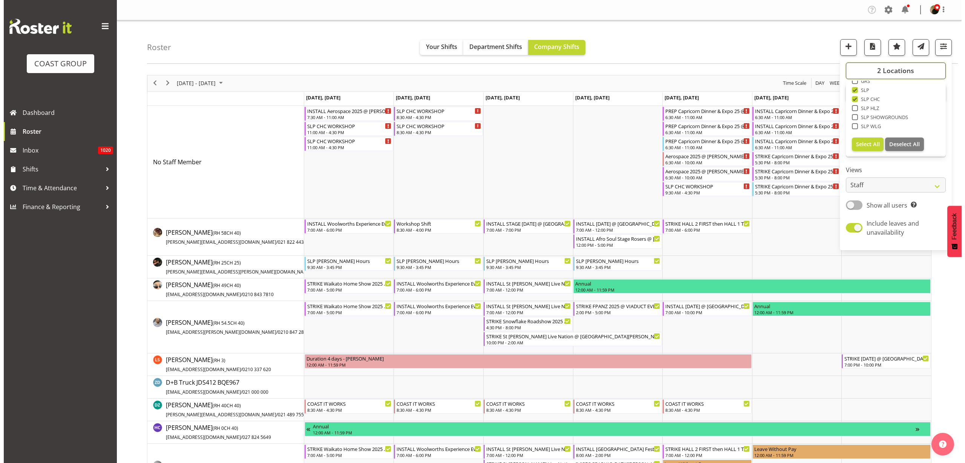
scroll to position [118, 0]
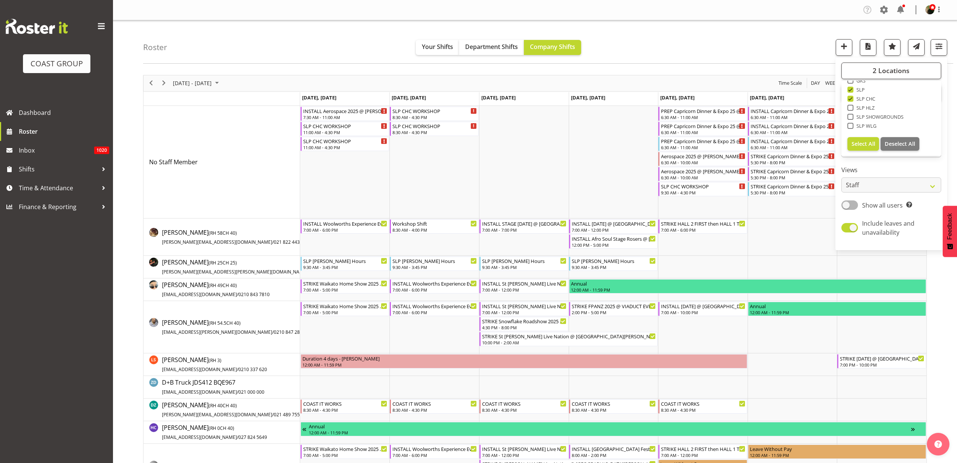
click at [849, 98] on span at bounding box center [851, 99] width 6 height 6
click at [849, 98] on input "SLP CHC" at bounding box center [850, 98] width 5 height 5
checkbox input "false"
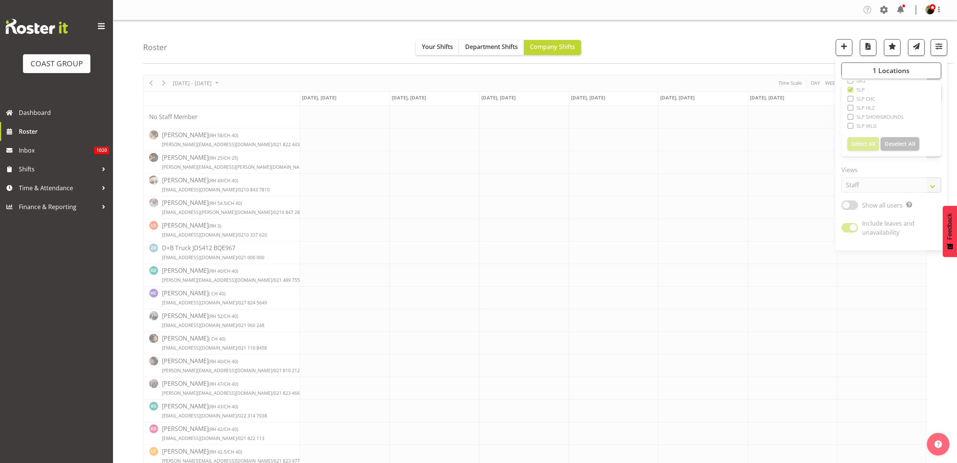
click at [742, 37] on div "Roster Your Shifts Department Shifts Company Shifts 1 Locations Clear CARLTON E…" at bounding box center [548, 41] width 810 height 43
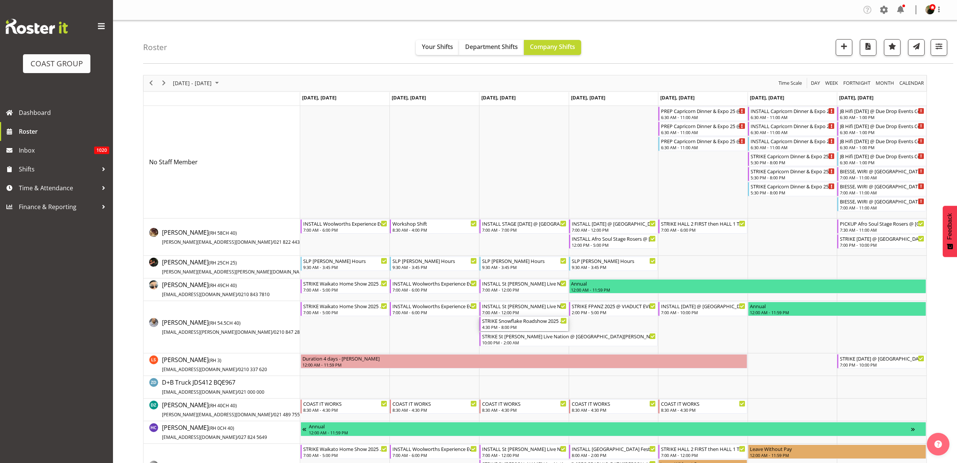
click at [510, 326] on div "4:30 PM - 8:00 PM" at bounding box center [524, 327] width 85 height 6
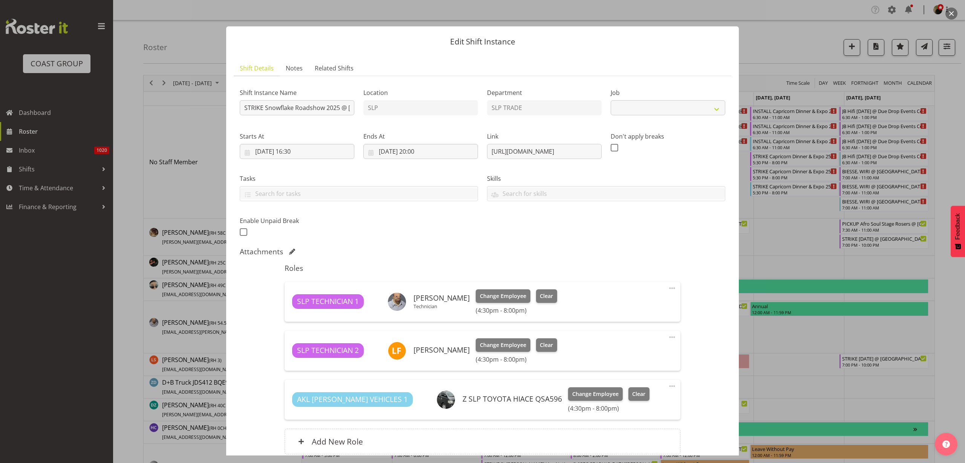
select select "10709"
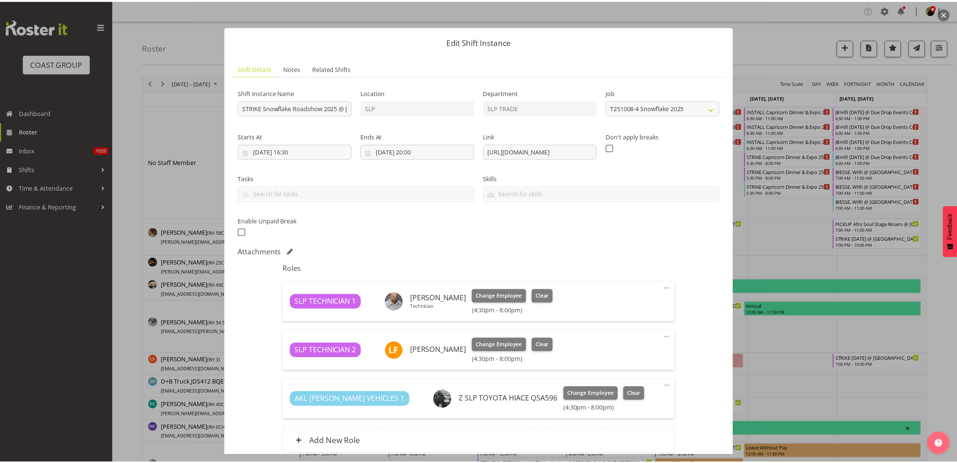
scroll to position [66, 0]
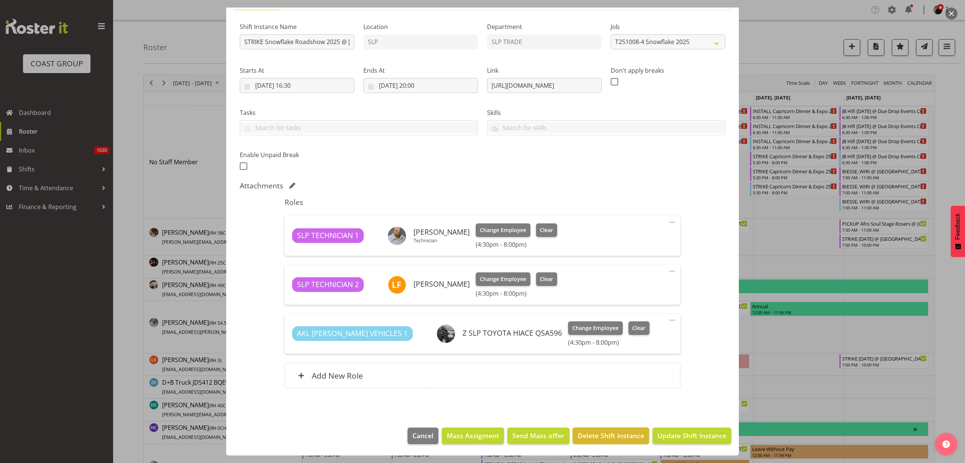
click at [598, 436] on span "Delete Shift Instance" at bounding box center [611, 436] width 66 height 10
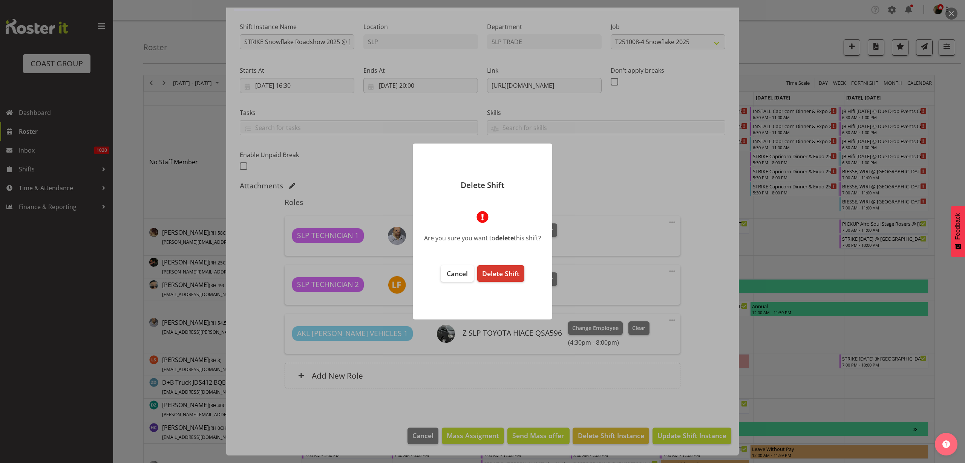
click at [497, 276] on span "Delete Shift" at bounding box center [500, 273] width 37 height 9
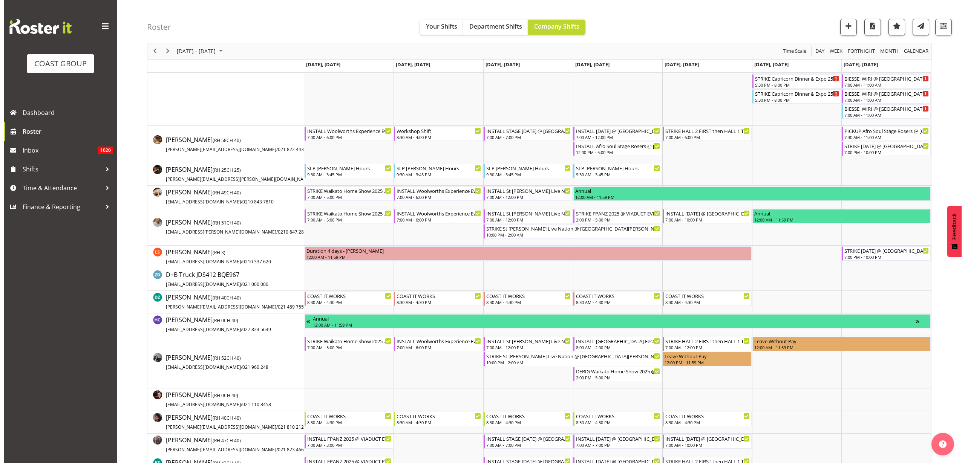
scroll to position [141, 0]
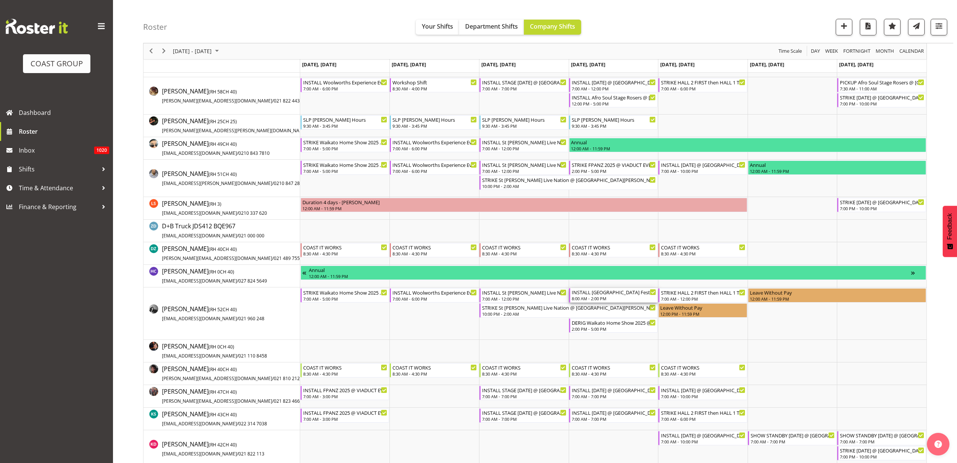
click at [594, 294] on div "INSTALL South East Asia Festival @ Auckland Showgrounds Hall 6" at bounding box center [614, 292] width 85 height 8
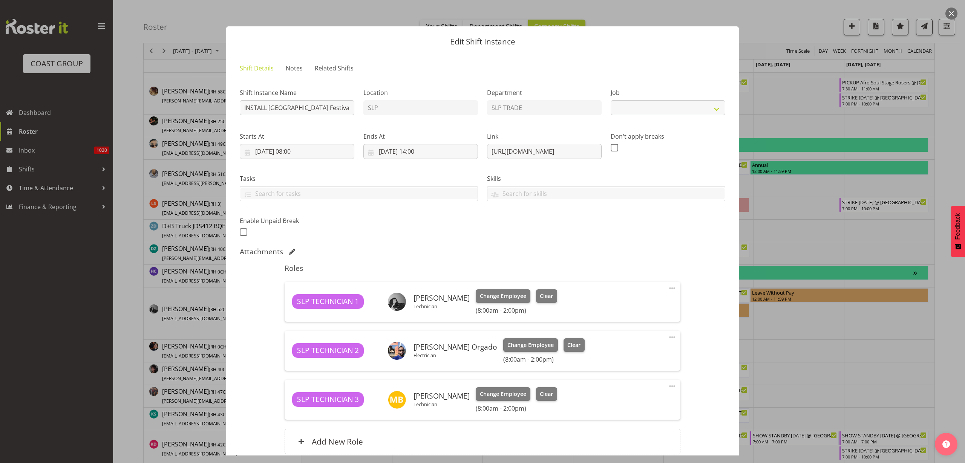
select select "10723"
click at [281, 152] on input "09/10/2025, 08:00" at bounding box center [297, 151] width 115 height 15
click at [294, 311] on select "00 01 02 03 04 05 06 07 08 09 10 11 12 13 14 15 16 17 18 19 20 21 22 23" at bounding box center [297, 311] width 17 height 15
select select "12"
click at [289, 304] on select "00 01 02 03 04 05 06 07 08 09 10 11 12 13 14 15 16 17 18 19 20 21 22 23" at bounding box center [297, 311] width 17 height 15
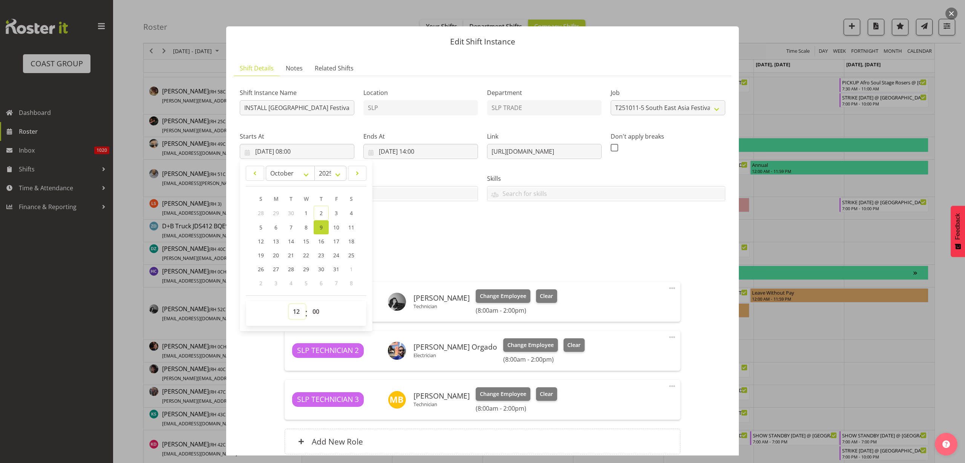
type input "09/10/2025, 12:00"
click at [408, 153] on input "09/10/2025, 14:00" at bounding box center [420, 151] width 115 height 15
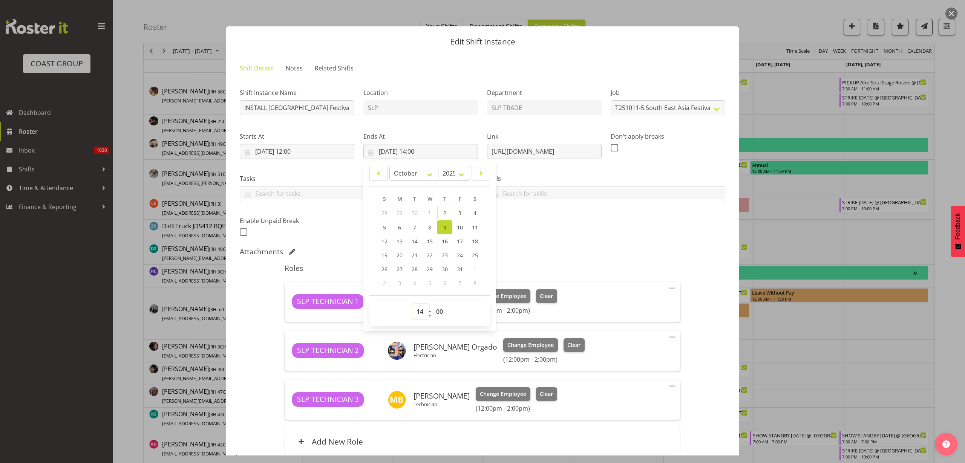
click at [418, 312] on select "00 01 02 03 04 05 06 07 08 09 10 11 12 13 14 15 16 17 18 19 20 21 22 23" at bounding box center [420, 311] width 17 height 15
select select "18"
click at [412, 304] on select "00 01 02 03 04 05 06 07 08 09 10 11 12 13 14 15 16 17 18 19 20 21 22 23" at bounding box center [420, 311] width 17 height 15
click at [457, 226] on span "10" at bounding box center [460, 227] width 6 height 7
type input "10/10/2025, 18:00"
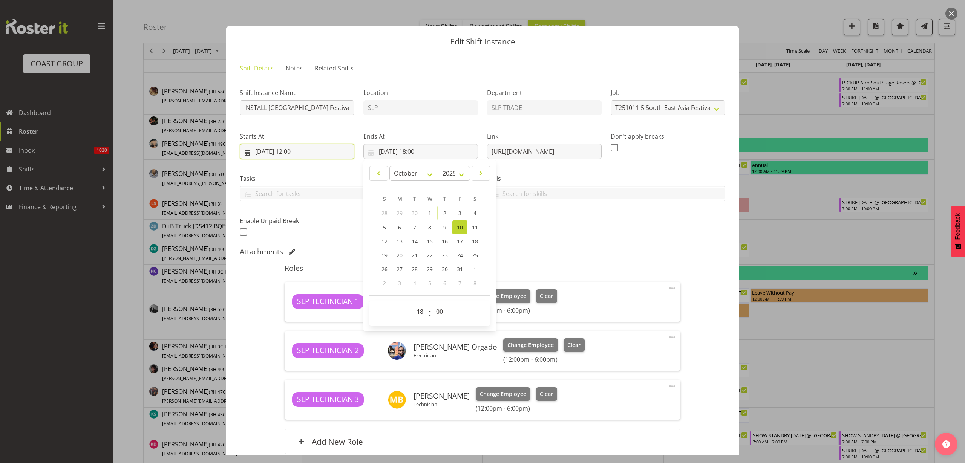
click at [307, 154] on input "09/10/2025, 12:00" at bounding box center [297, 151] width 115 height 15
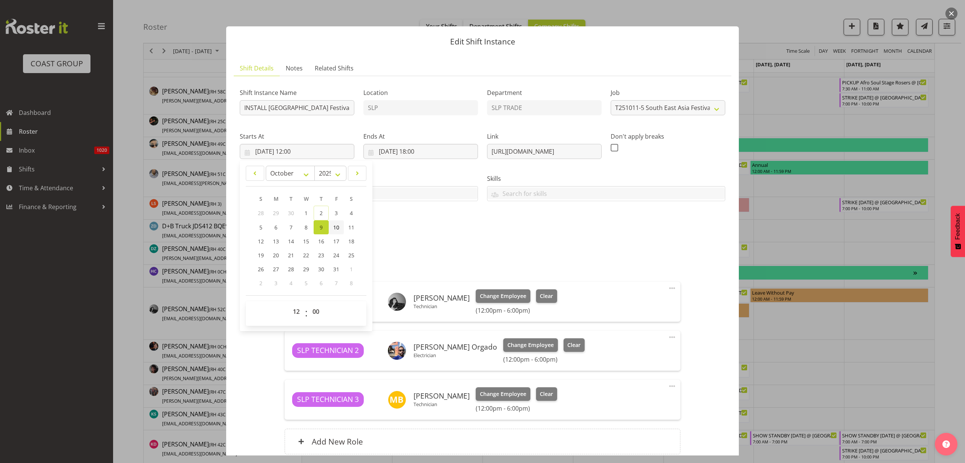
click at [336, 229] on span "10" at bounding box center [336, 227] width 6 height 7
type input "10/10/2025, 12:00"
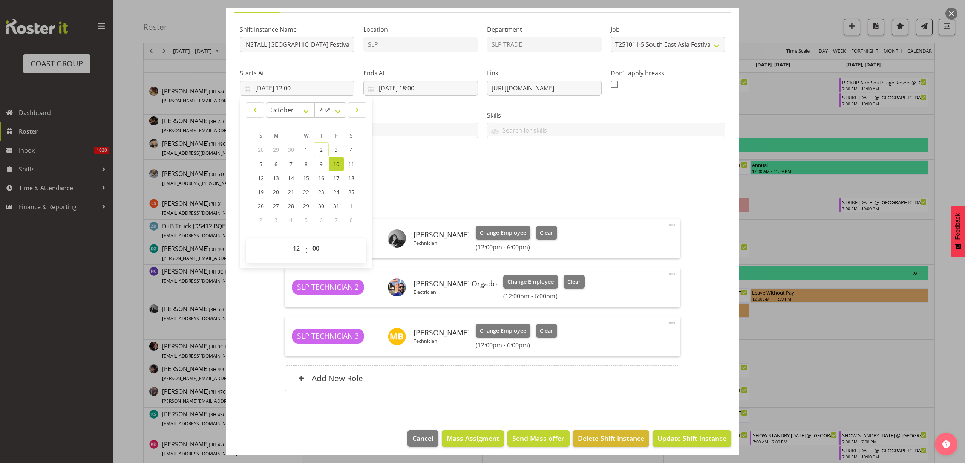
scroll to position [66, 0]
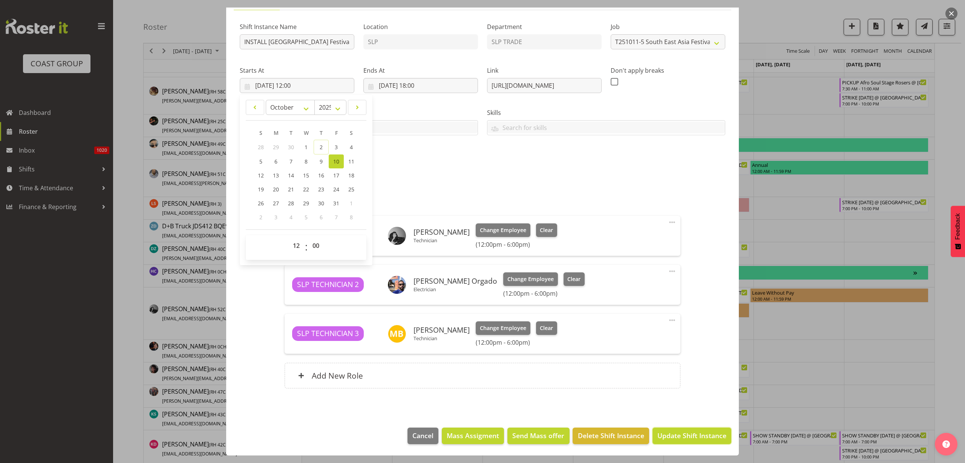
click at [699, 436] on span "Update Shift Instance" at bounding box center [691, 436] width 69 height 10
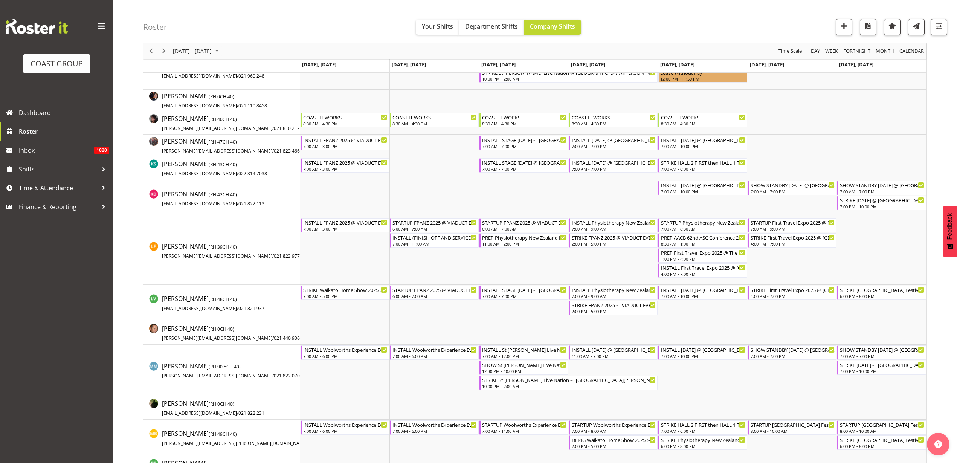
scroll to position [377, 0]
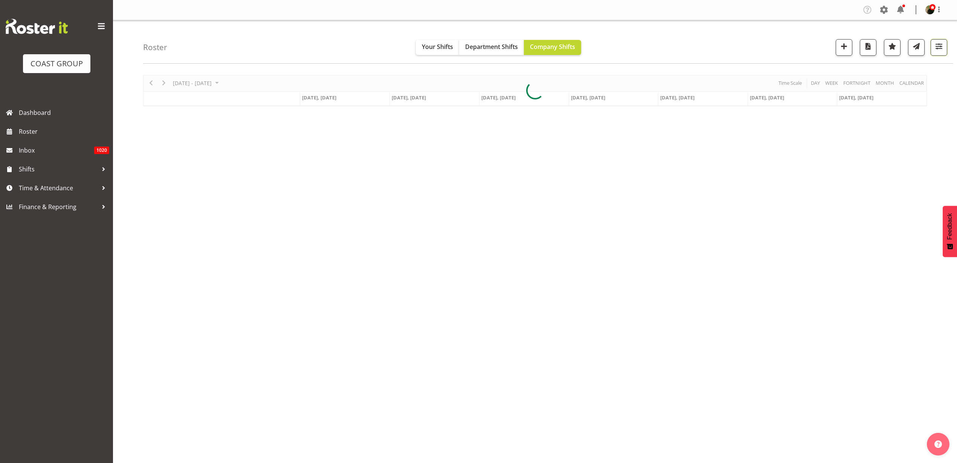
click at [938, 47] on span "button" at bounding box center [939, 46] width 10 height 10
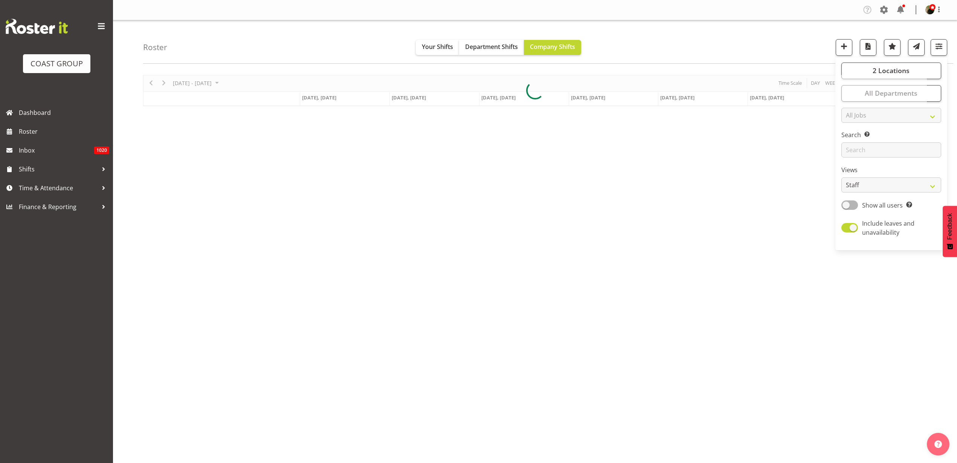
click at [885, 11] on span at bounding box center [884, 10] width 12 height 12
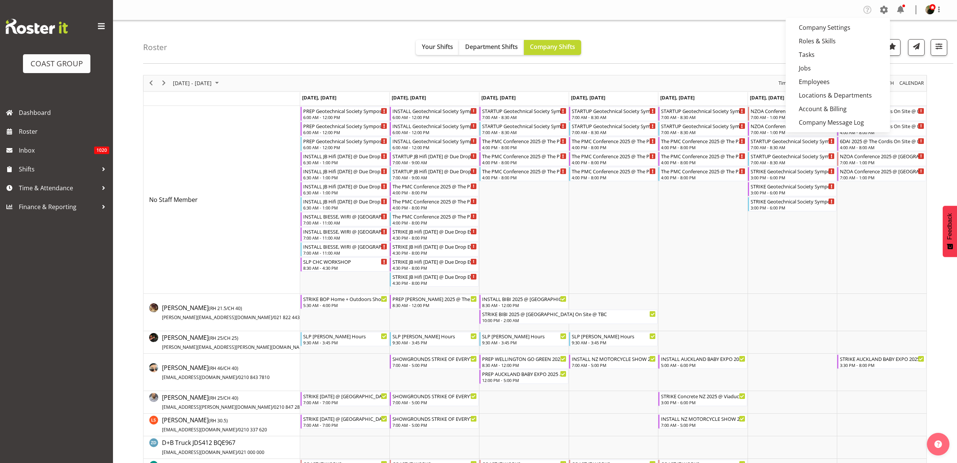
click at [832, 83] on link "Employees" at bounding box center [838, 82] width 104 height 14
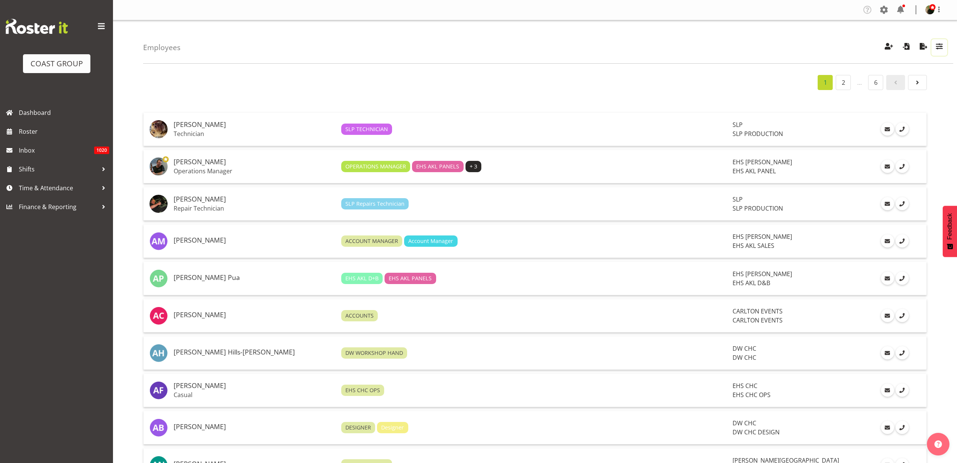
click at [941, 45] on span "button" at bounding box center [940, 46] width 10 height 10
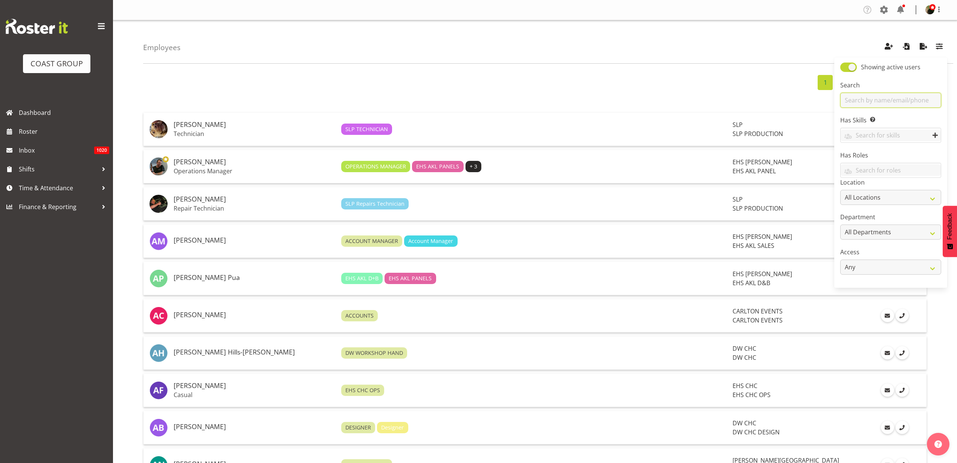
click at [899, 99] on input "text" at bounding box center [891, 100] width 101 height 15
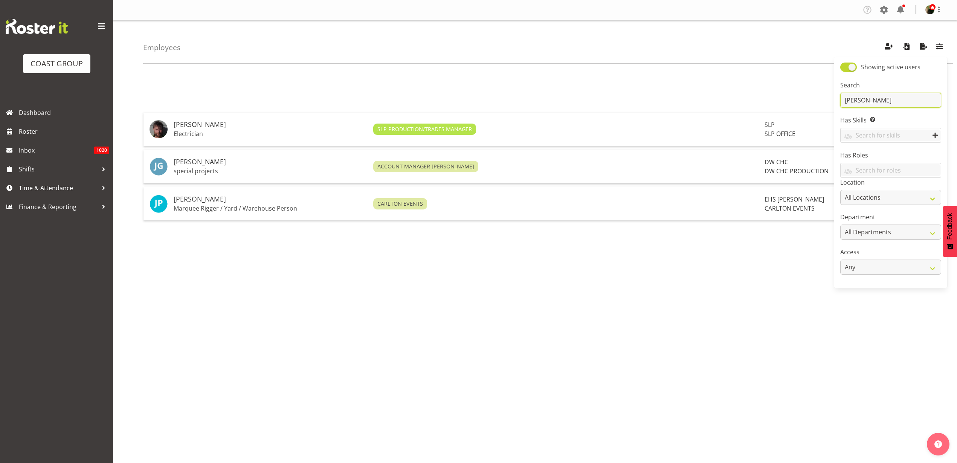
type input "[PERSON_NAME]"
click at [267, 206] on p "Marquee Rigger / Yard / Warehouse Person" at bounding box center [271, 209] width 194 height 8
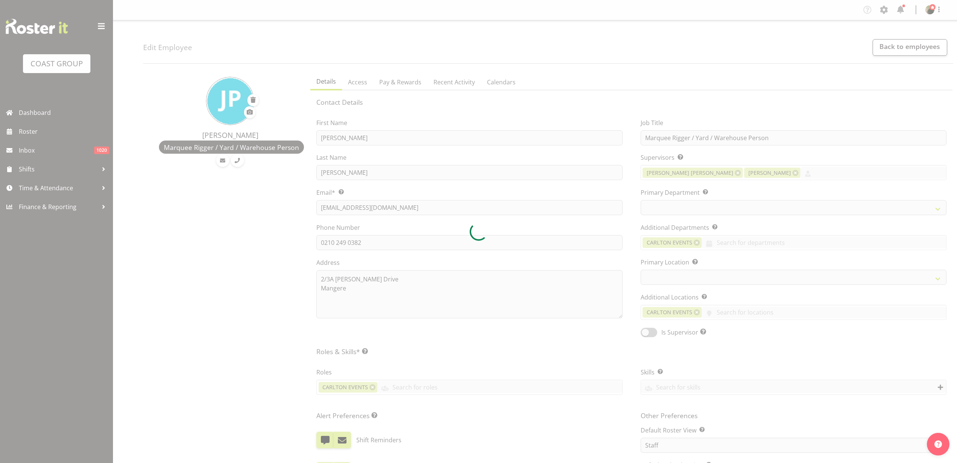
select select "TimelineWeek"
select select
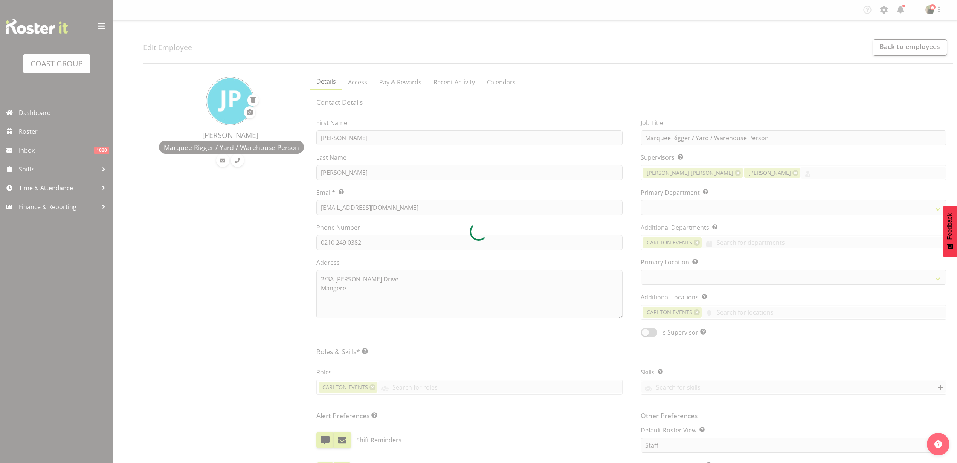
select select
select select "35"
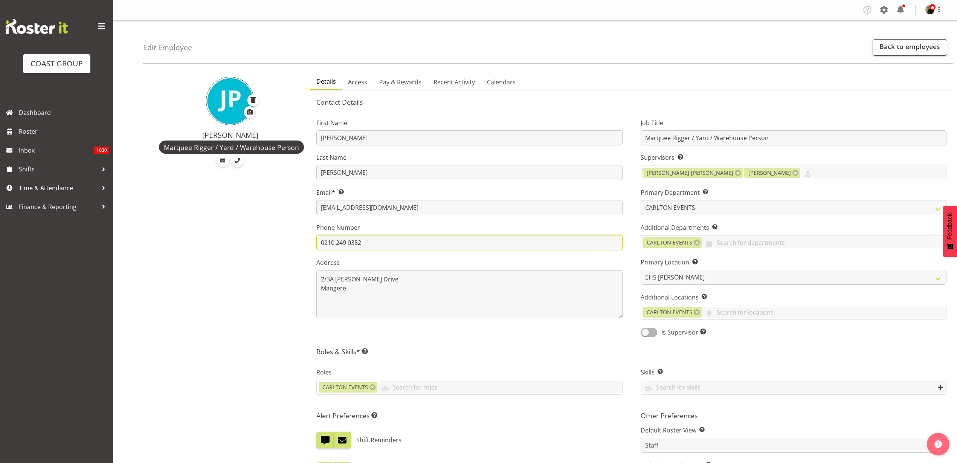
drag, startPoint x: 364, startPoint y: 243, endPoint x: 213, endPoint y: 237, distance: 152.0
click at [213, 237] on div "Jason Peterson Marquee Rigger / Yard / Warehouse Person Details Access Pay & Re…" at bounding box center [550, 379] width 814 height 621
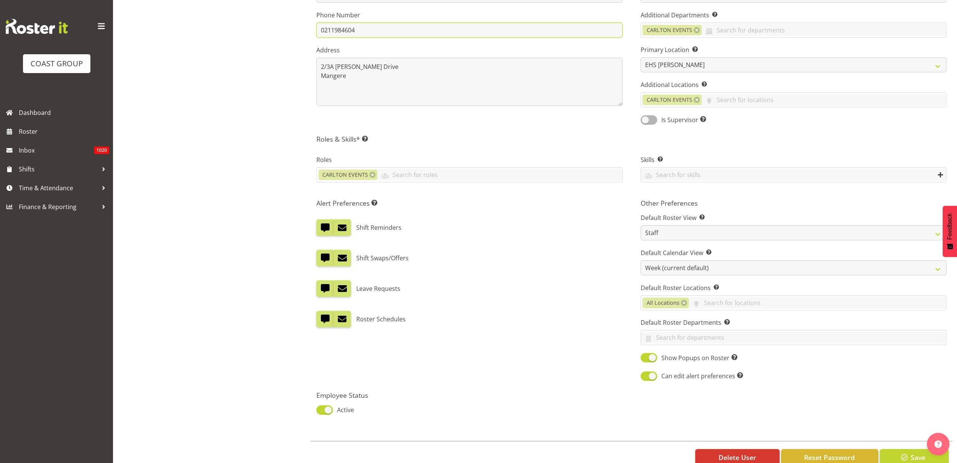
scroll to position [234, 0]
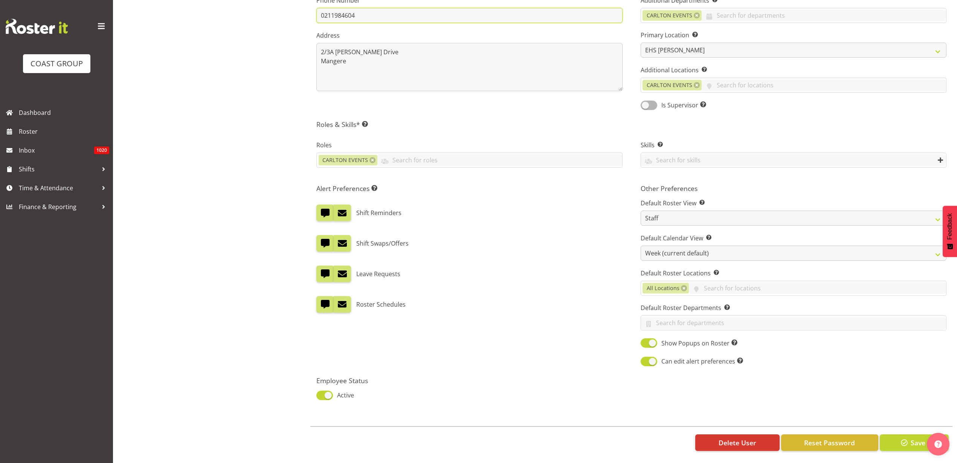
type input "0211984604"
click at [906, 438] on span "button" at bounding box center [905, 443] width 10 height 10
